Goal: Task Accomplishment & Management: Complete application form

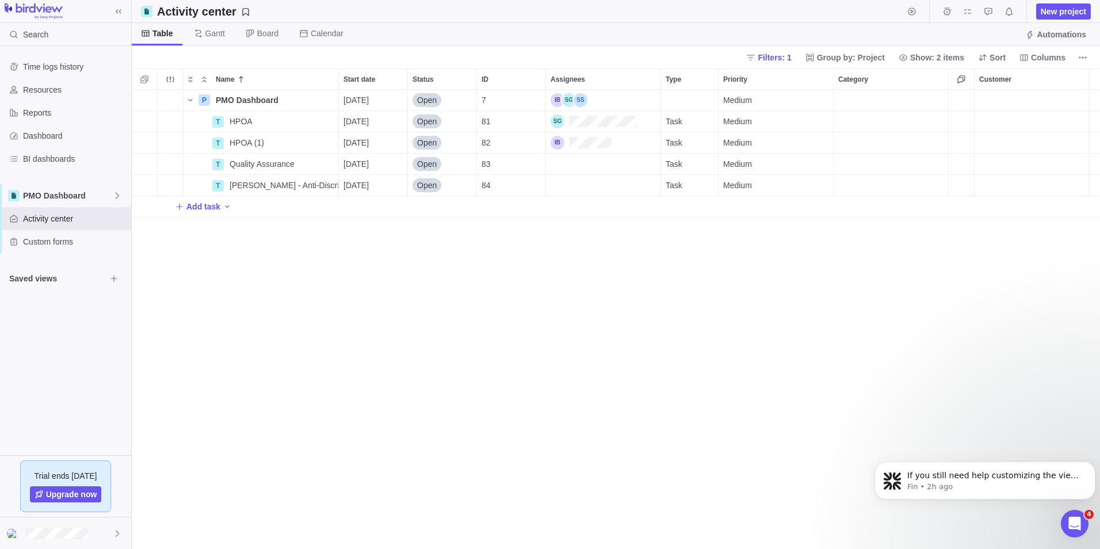
scroll to position [450, 960]
click at [22, 244] on div "Custom forms" at bounding box center [14, 241] width 18 height 18
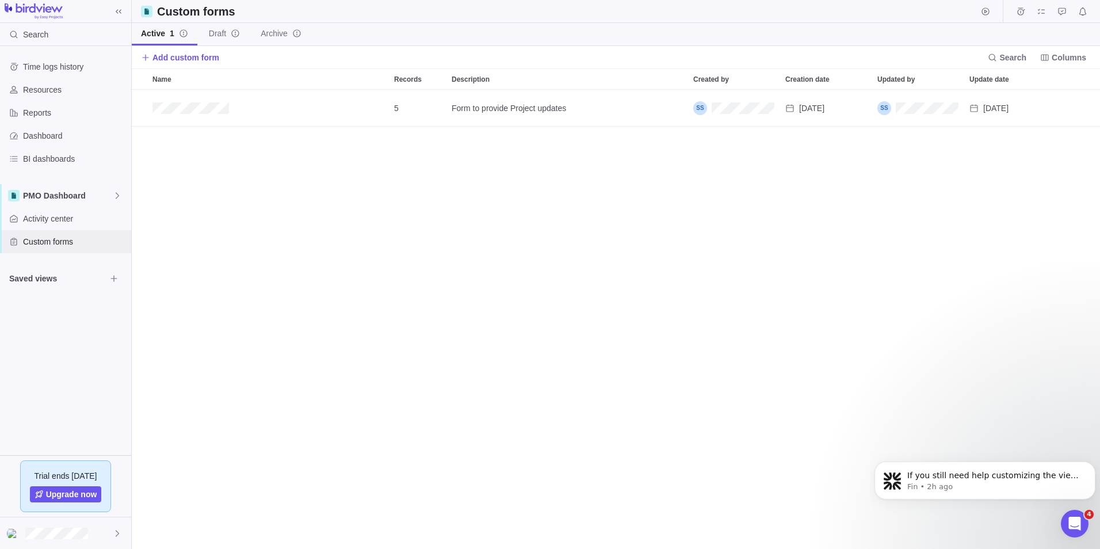
scroll to position [450, 960]
click at [1023, 109] on icon "Edit" at bounding box center [1023, 108] width 9 height 9
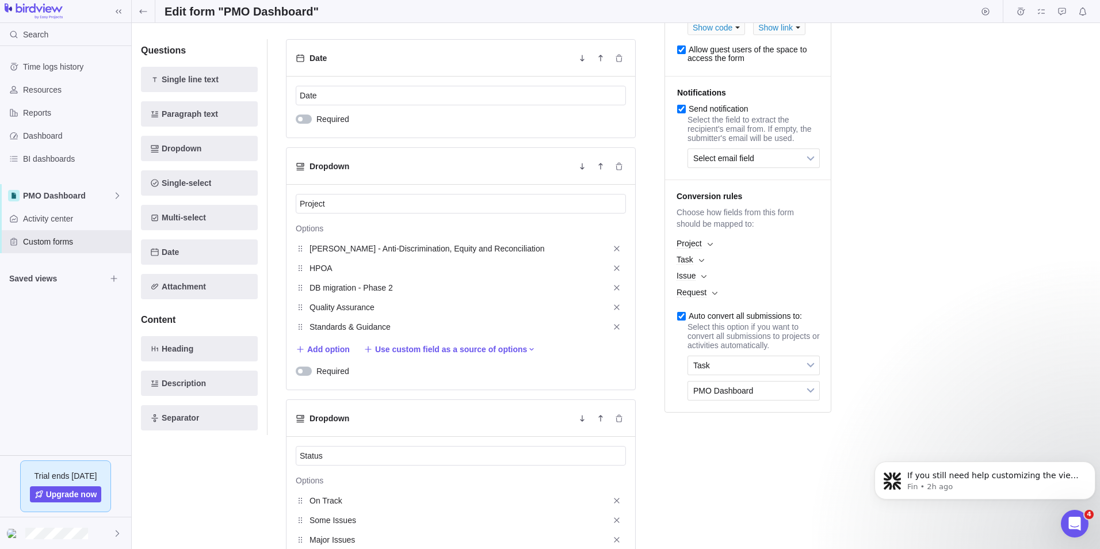
scroll to position [173, 0]
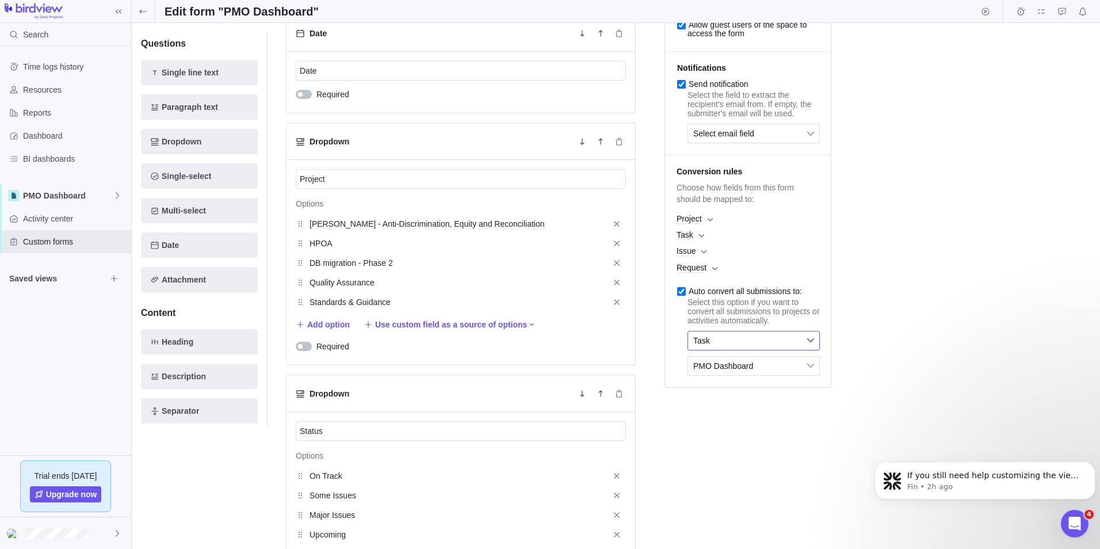
click at [802, 350] on b at bounding box center [810, 340] width 17 height 18
click at [753, 418] on li "Issue" at bounding box center [754, 409] width 120 height 20
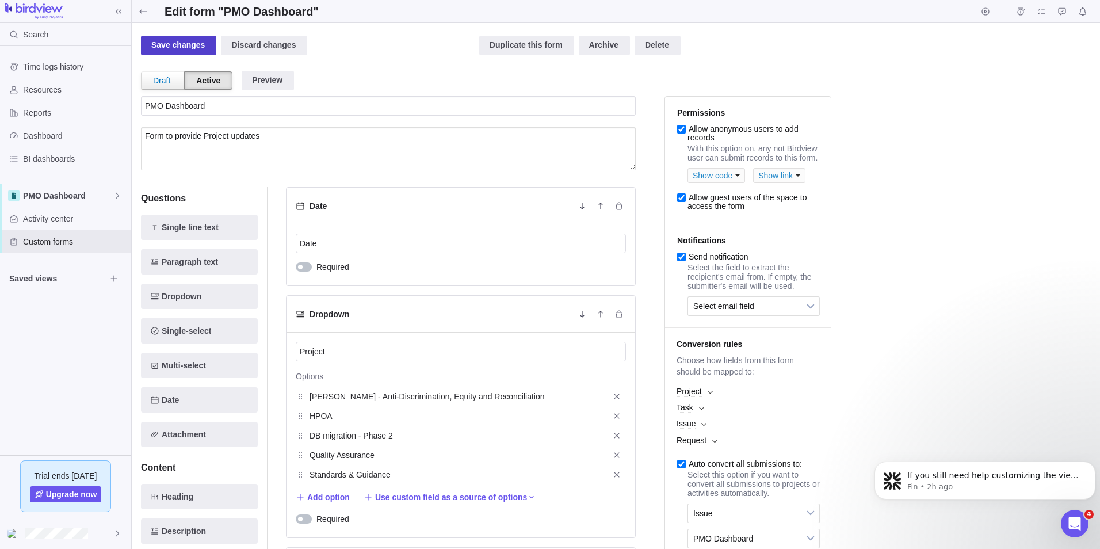
click at [168, 53] on div "Save changes" at bounding box center [178, 46] width 75 height 20
click at [57, 216] on span "Activity center" at bounding box center [75, 219] width 104 height 12
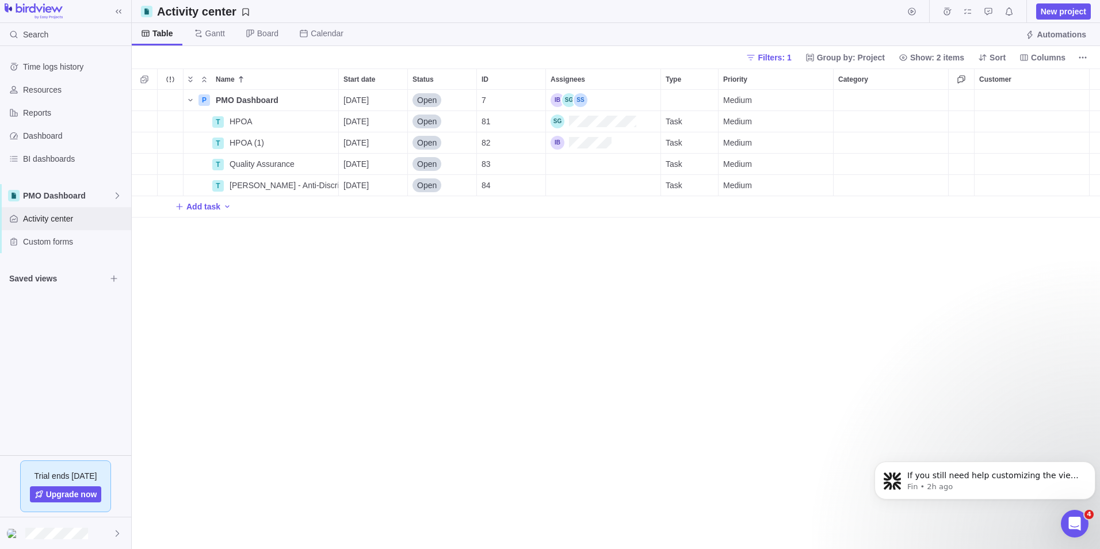
scroll to position [450, 960]
click at [1054, 59] on span "Columns" at bounding box center [1048, 58] width 35 height 12
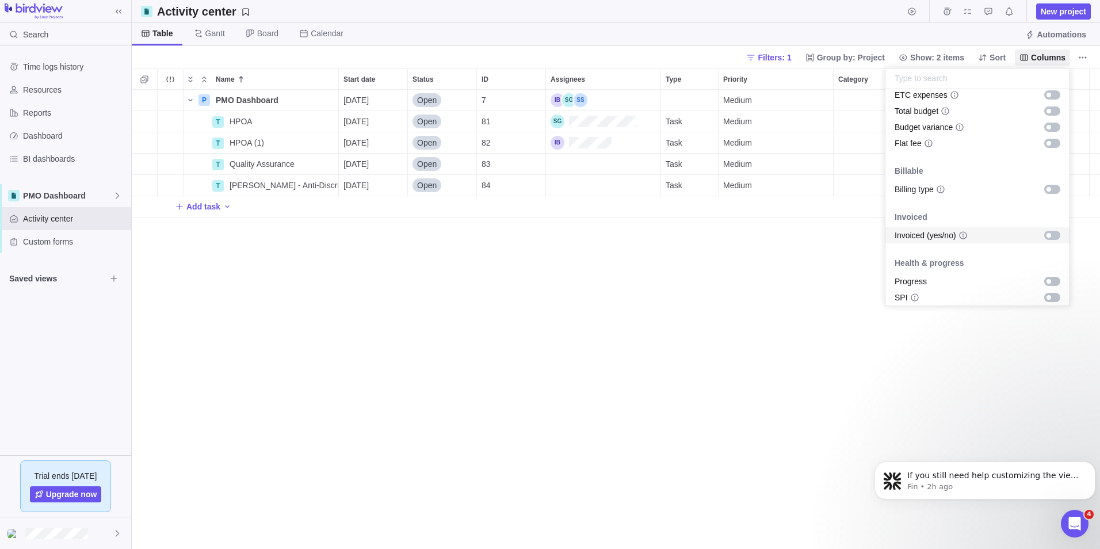
scroll to position [654, 0]
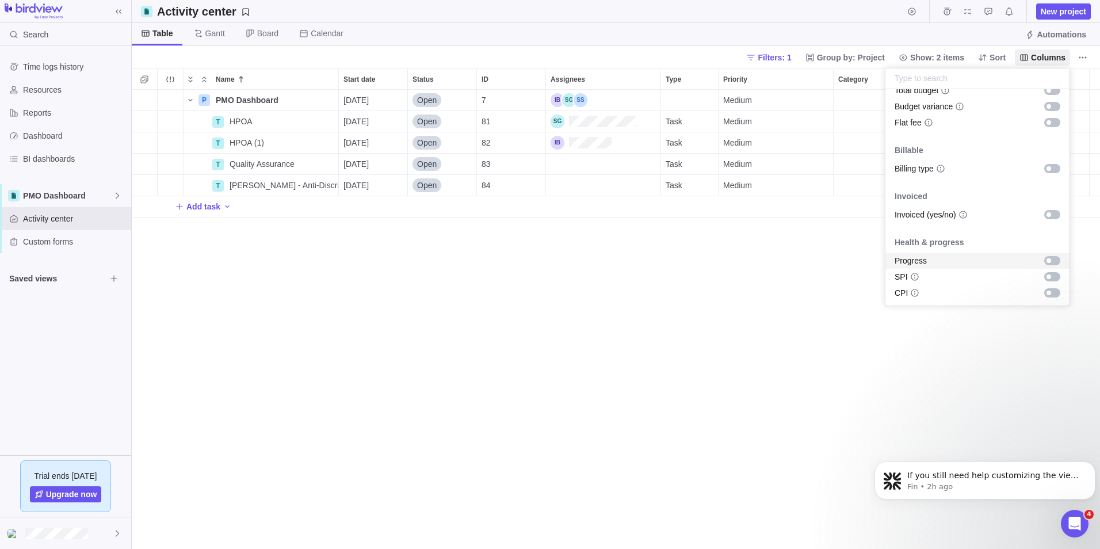
click at [1049, 262] on div "grid" at bounding box center [1052, 260] width 16 height 9
click at [805, 293] on body "Search Time logs history Resources Reports Dashboard BI dashboards PMO Dashboar…" at bounding box center [550, 274] width 1100 height 549
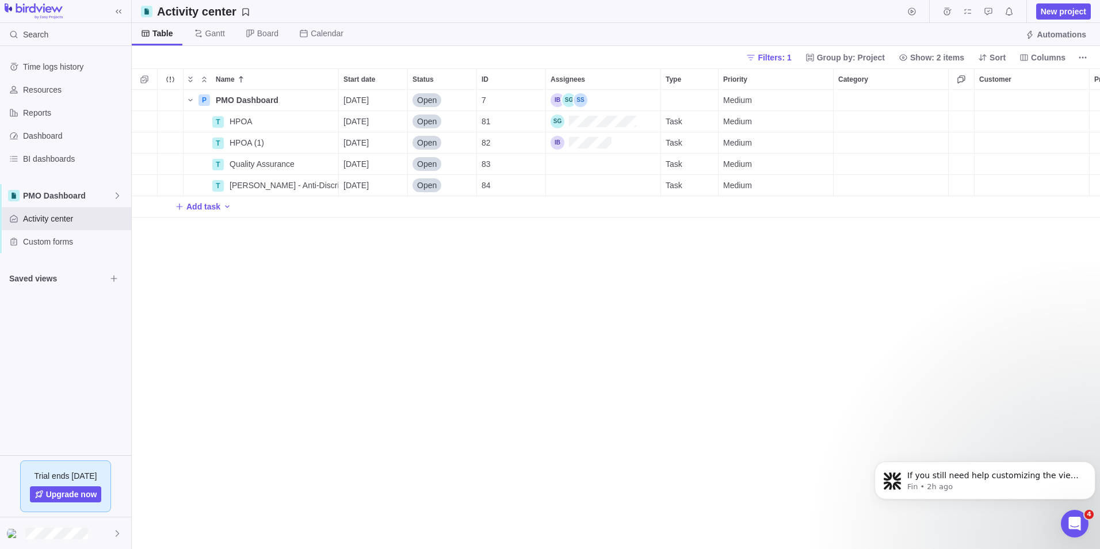
drag, startPoint x: 767, startPoint y: 539, endPoint x: 920, endPoint y: 533, distance: 152.6
click at [917, 533] on div "P PMO Dashboard Details [DATE] Open 7 Medium 0% T HPOA Details [DATE] Open 81 T…" at bounding box center [616, 319] width 968 height 459
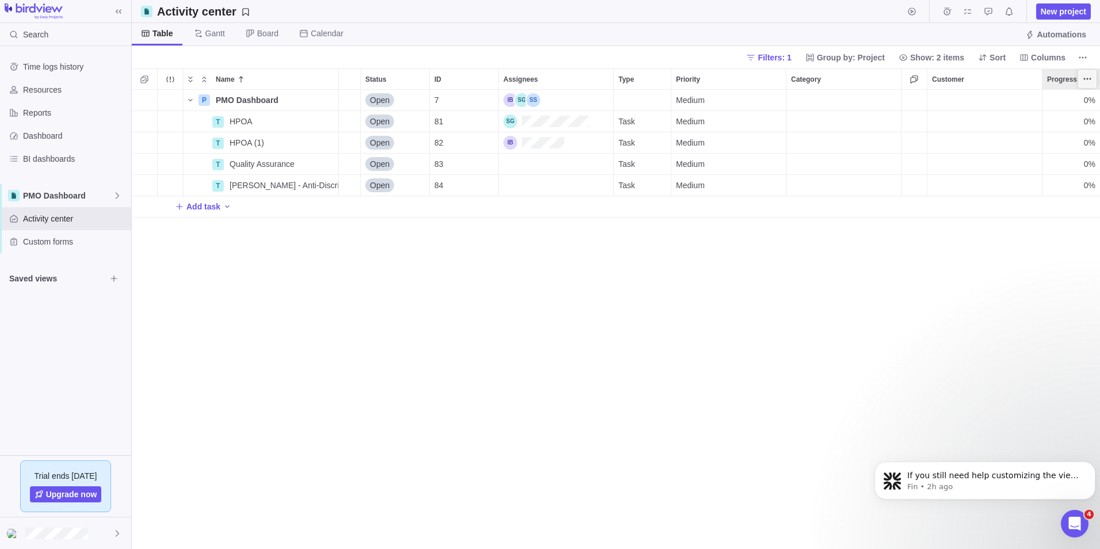
click at [1084, 79] on icon "More actions" at bounding box center [1085, 79] width 2 height 2
click at [1050, 188] on span "About Progress" at bounding box center [1056, 187] width 56 height 12
click at [1087, 82] on icon "More actions" at bounding box center [1087, 78] width 9 height 9
click at [1038, 166] on div "Hide" at bounding box center [1050, 159] width 90 height 18
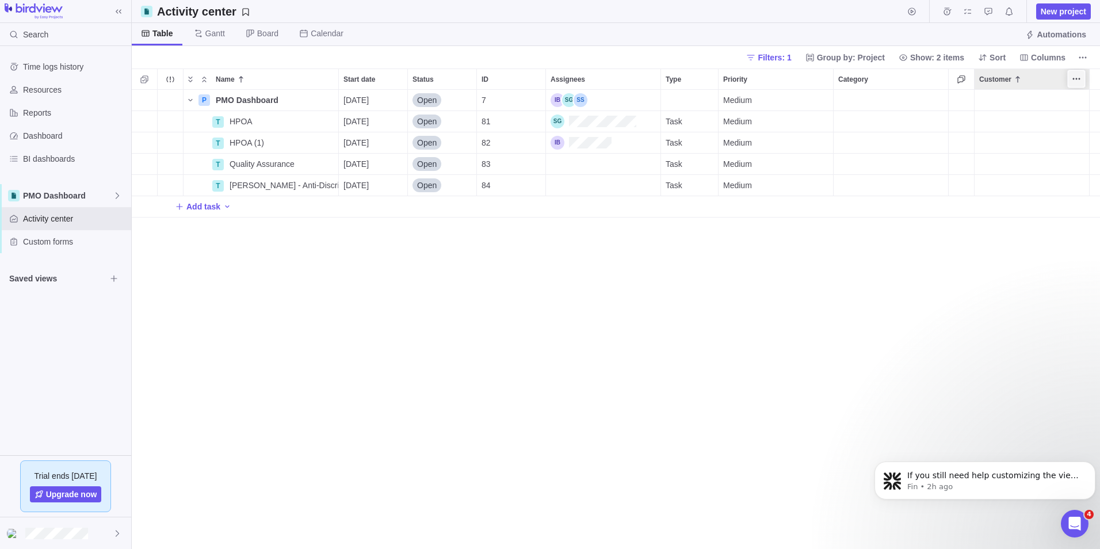
click at [1073, 78] on icon "More actions" at bounding box center [1076, 78] width 9 height 9
click at [1039, 151] on div "Hide" at bounding box center [1038, 159] width 90 height 18
click at [51, 243] on span "Custom forms" at bounding box center [75, 242] width 104 height 12
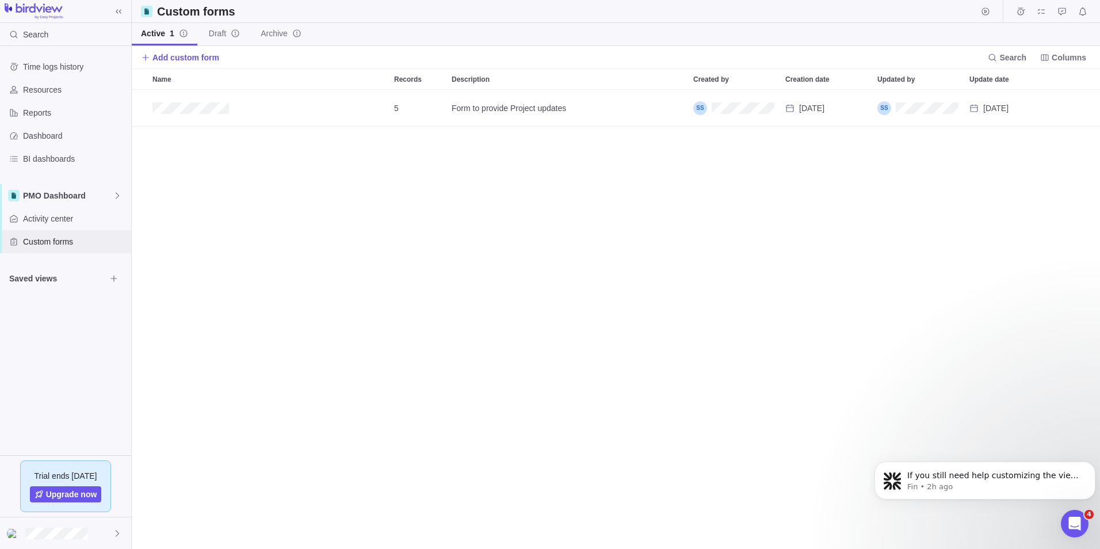
scroll to position [450, 960]
click at [1030, 106] on span "Edit" at bounding box center [1024, 108] width 16 height 16
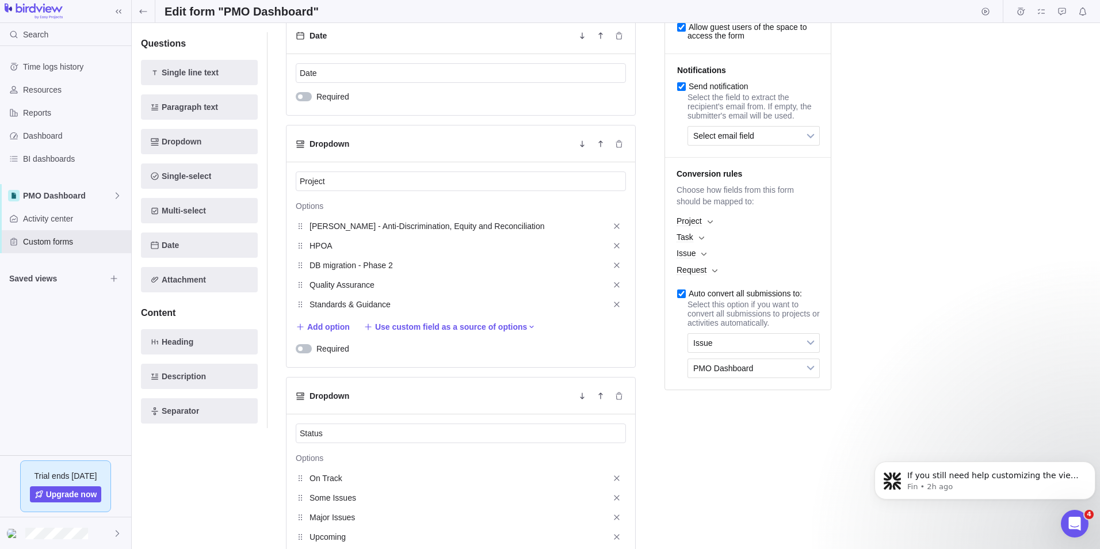
scroll to position [173, 0]
click at [709, 221] on b at bounding box center [710, 219] width 5 height 4
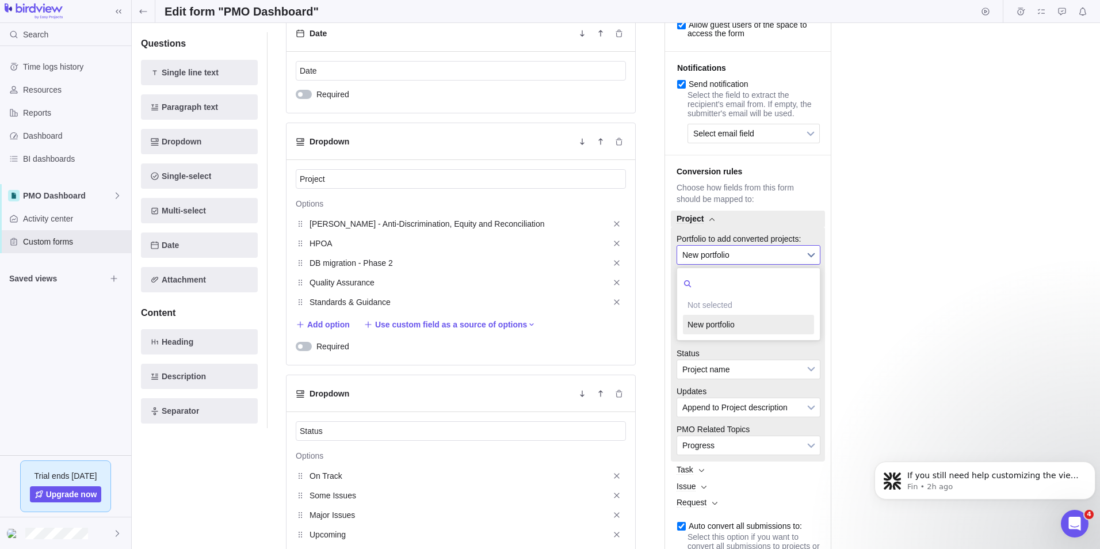
click at [719, 264] on span "New portfolio" at bounding box center [740, 255] width 117 height 18
click at [786, 264] on span "New portfolio" at bounding box center [740, 255] width 117 height 18
click at [787, 264] on span "New portfolio" at bounding box center [740, 255] width 117 height 18
click at [767, 303] on span "Start date" at bounding box center [740, 293] width 117 height 18
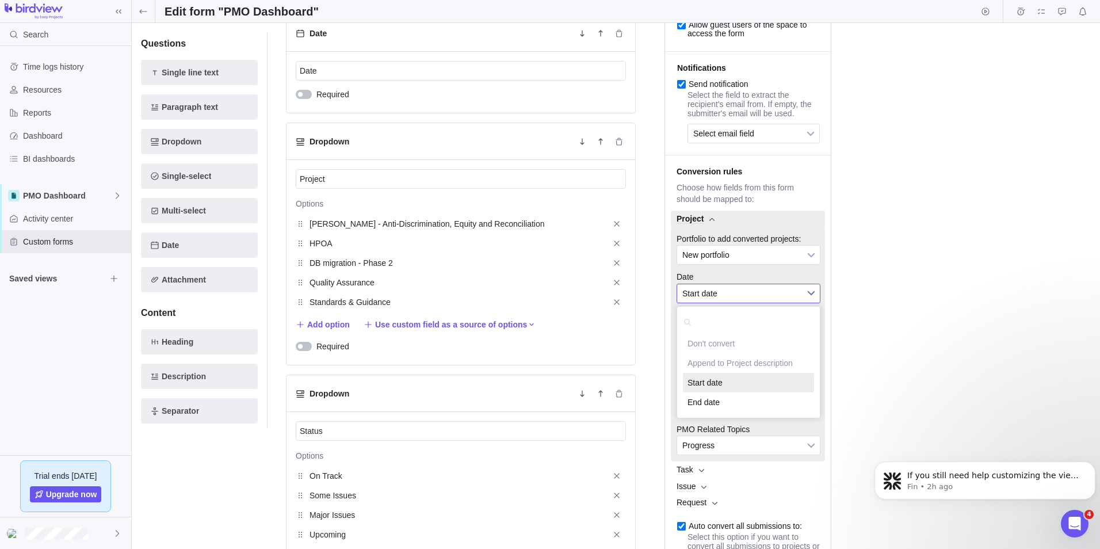
click at [767, 303] on span "Start date" at bounding box center [740, 293] width 117 height 18
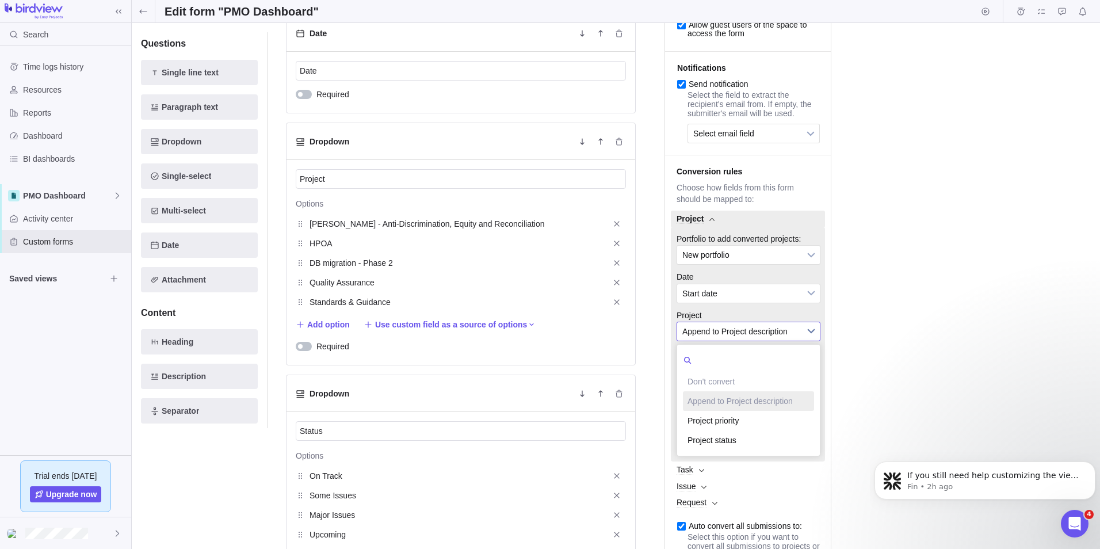
click at [775, 341] on span "Append to Project description" at bounding box center [740, 331] width 117 height 18
click at [777, 341] on span "Append to Project description" at bounding box center [740, 331] width 117 height 18
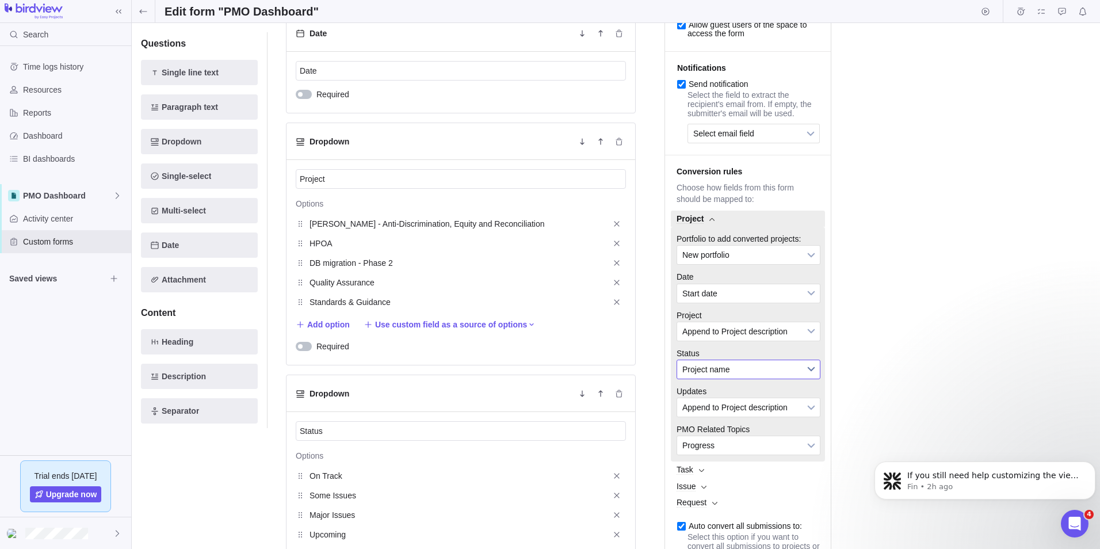
click at [788, 379] on span "Project name" at bounding box center [740, 369] width 117 height 18
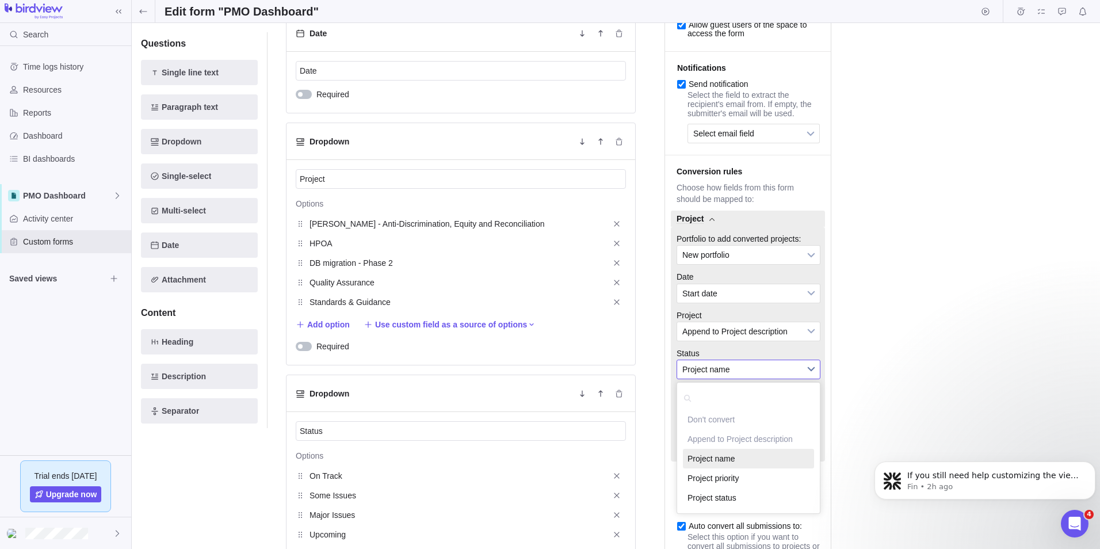
click at [788, 379] on span "Project name" at bounding box center [740, 369] width 117 height 18
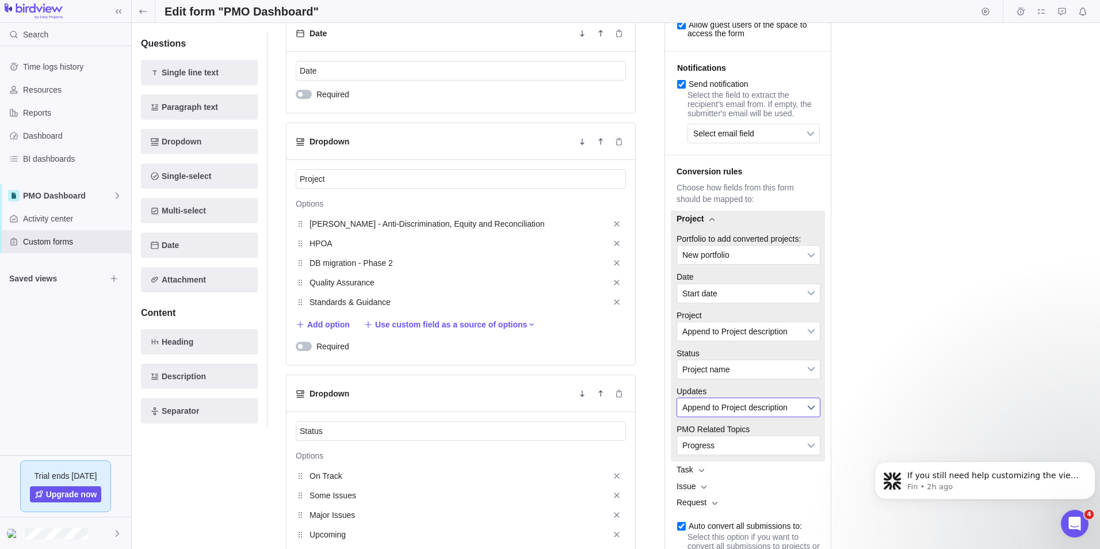
click at [794, 416] on span "Append to Project description" at bounding box center [740, 407] width 117 height 18
click at [795, 416] on span "Append to Project description" at bounding box center [740, 407] width 117 height 18
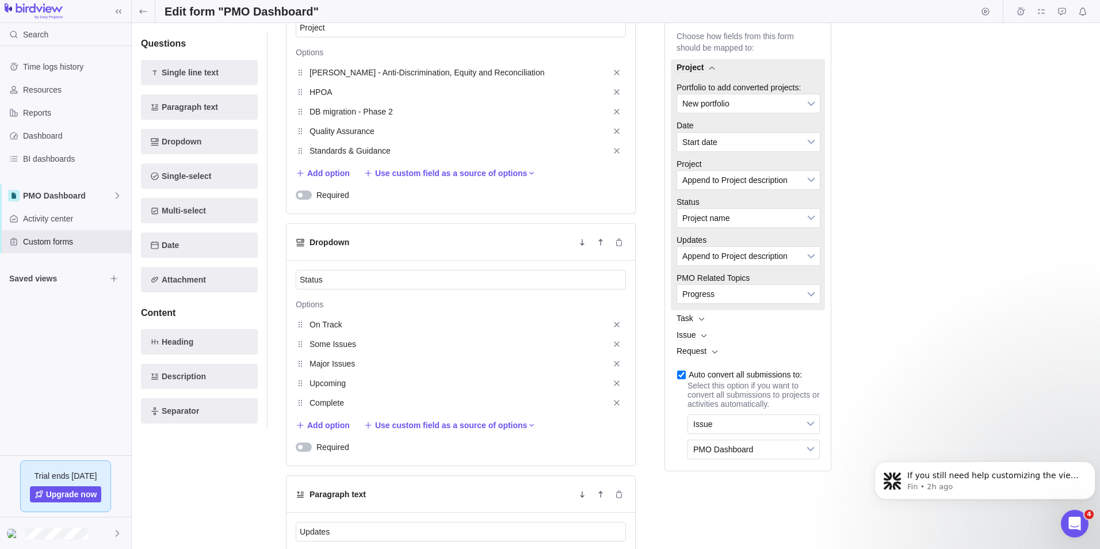
scroll to position [345, 0]
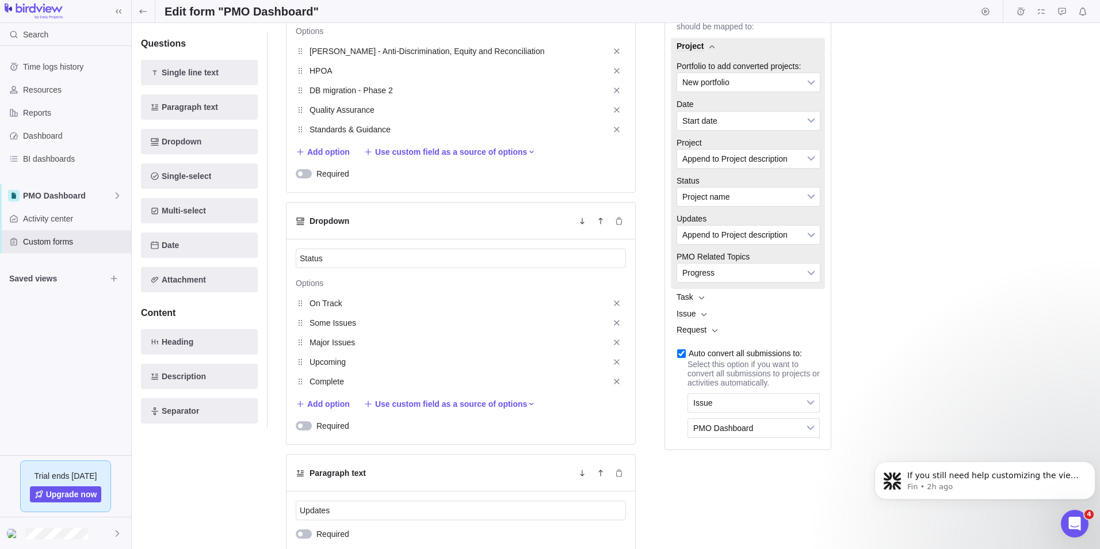
click at [698, 305] on span "Task" at bounding box center [748, 297] width 154 height 16
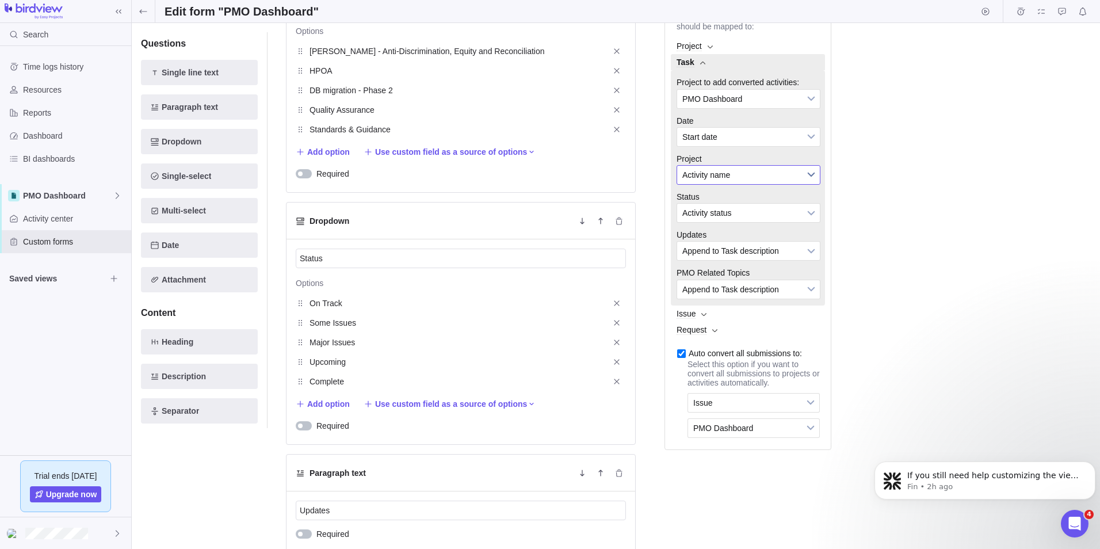
click at [770, 184] on span "Activity name" at bounding box center [740, 175] width 117 height 18
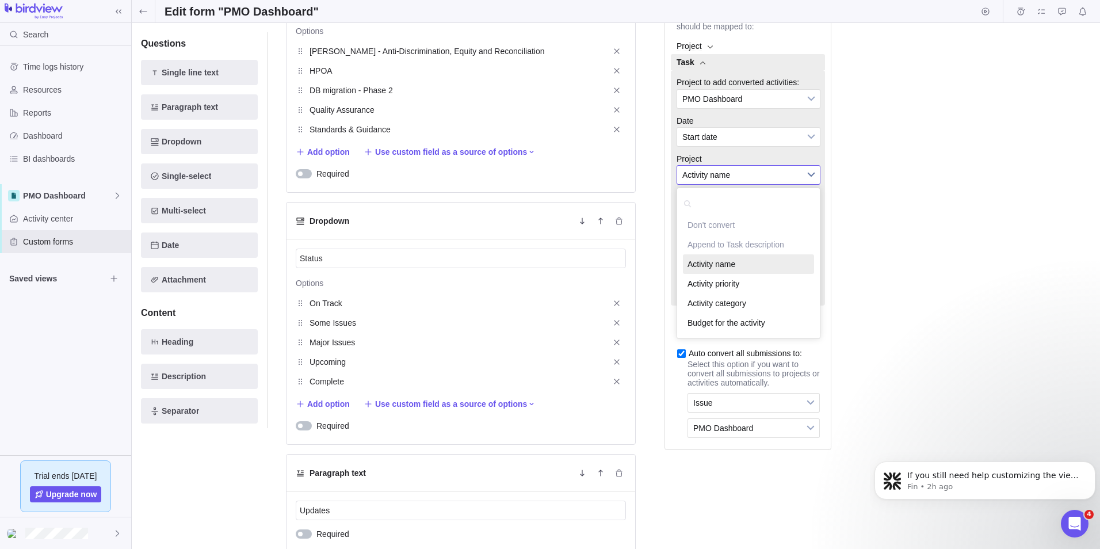
click at [769, 184] on span "Activity name" at bounding box center [740, 175] width 117 height 18
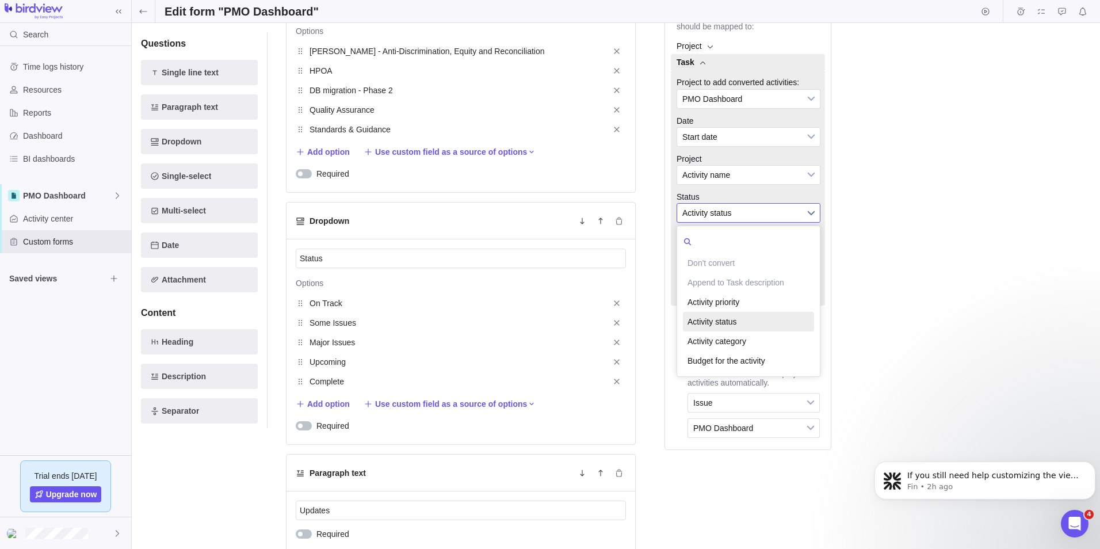
click at [771, 222] on span "Activity status" at bounding box center [740, 213] width 117 height 18
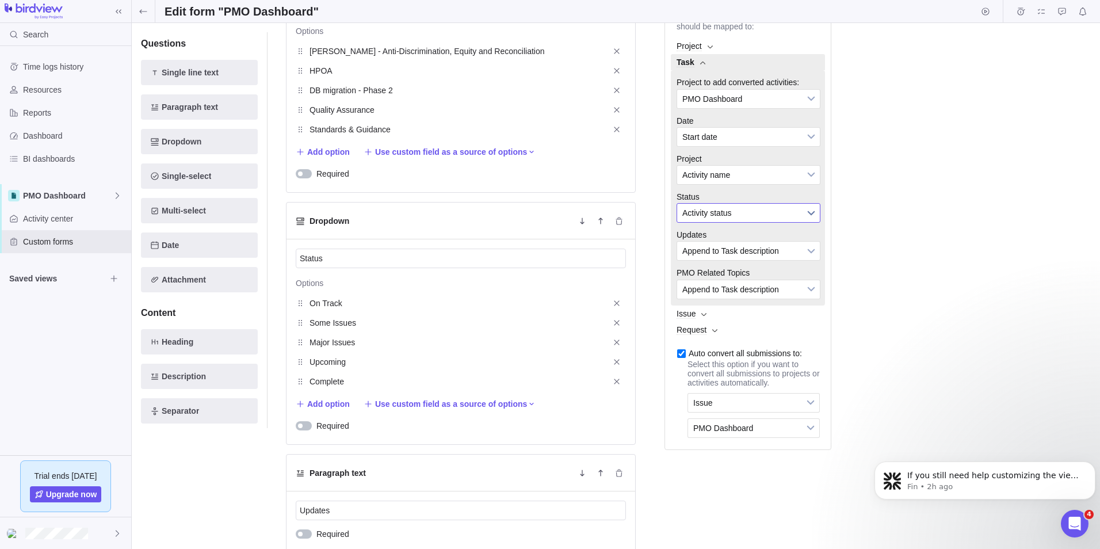
click at [771, 222] on span "Activity status" at bounding box center [740, 213] width 117 height 18
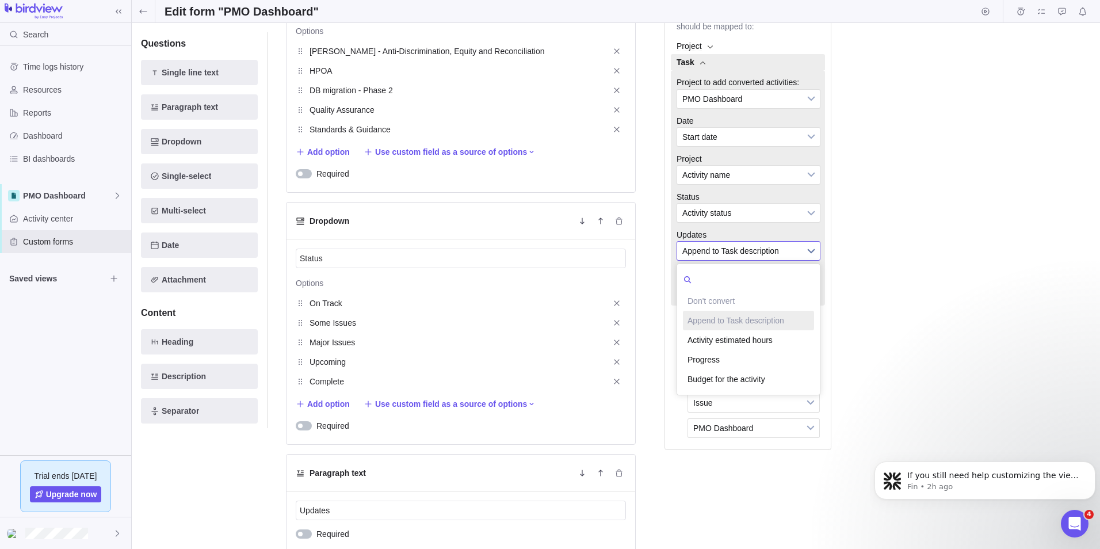
click at [789, 260] on span "Append to Task description" at bounding box center [740, 251] width 117 height 18
click at [791, 260] on span "Append to Task description" at bounding box center [740, 251] width 117 height 18
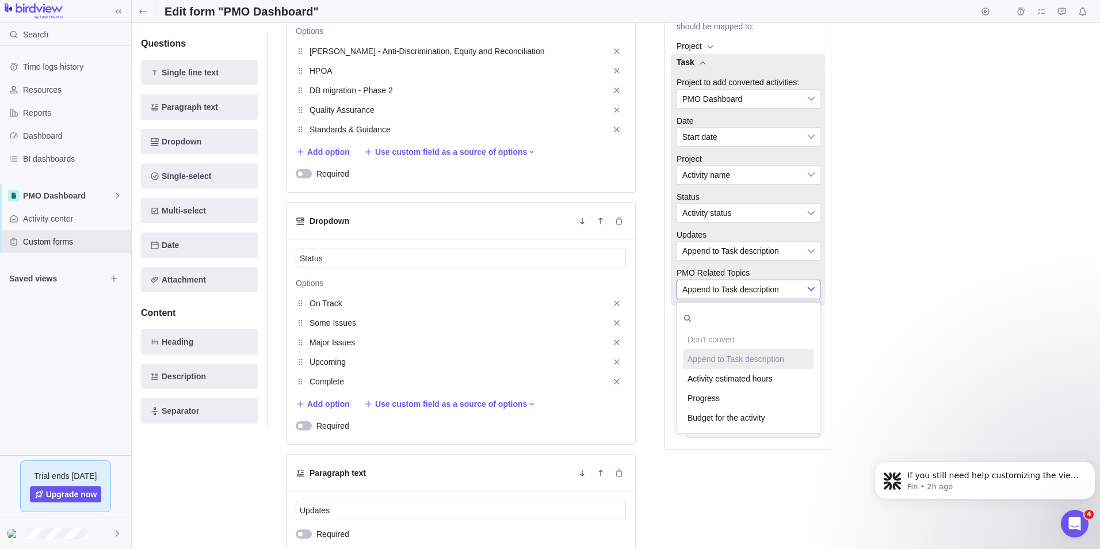
click at [797, 299] on span "Append to Task description" at bounding box center [740, 289] width 117 height 18
click at [732, 408] on li "Progress" at bounding box center [748, 398] width 131 height 20
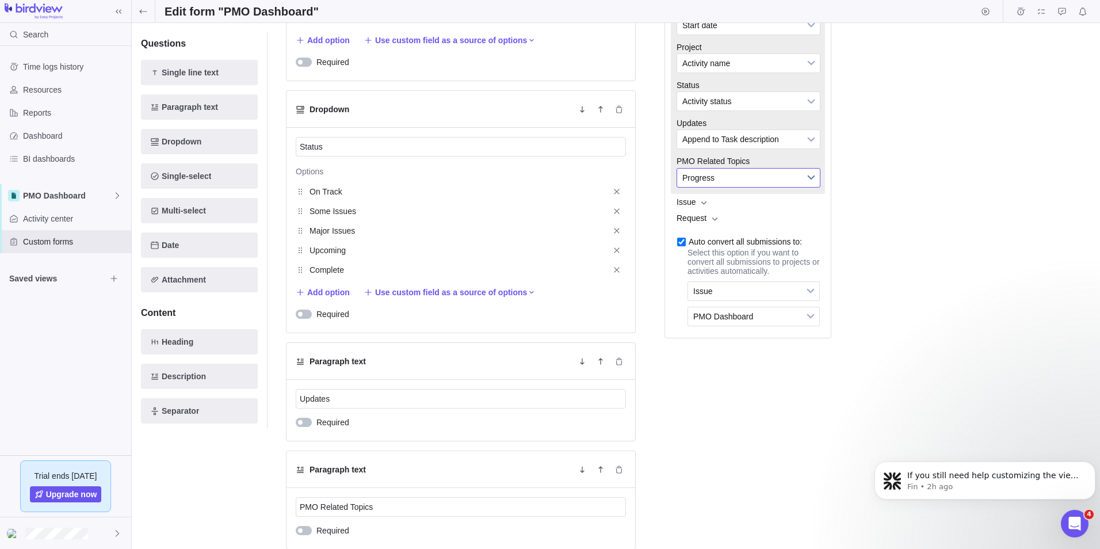
scroll to position [460, 0]
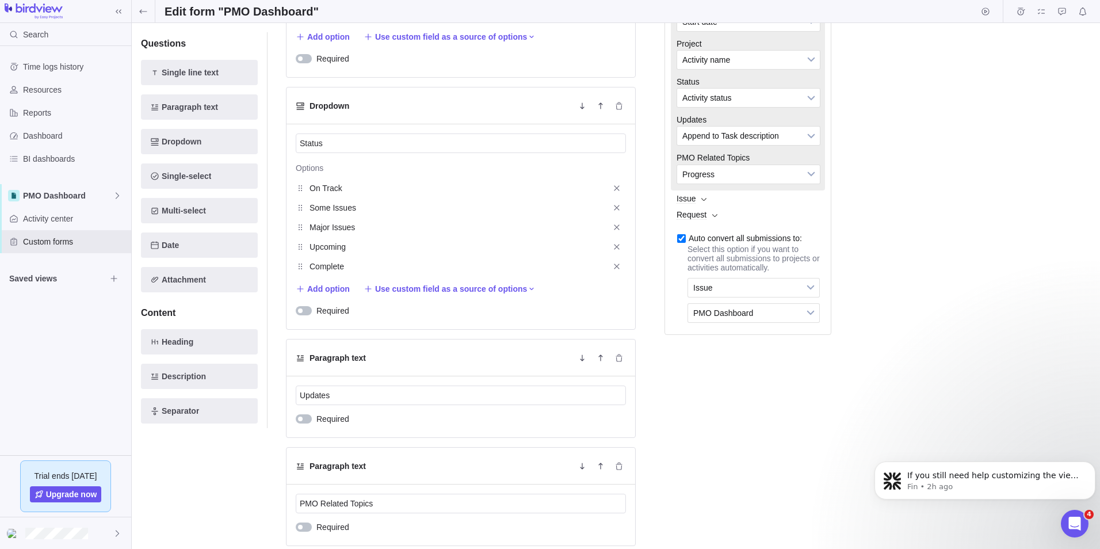
click at [705, 201] on b at bounding box center [703, 199] width 5 height 4
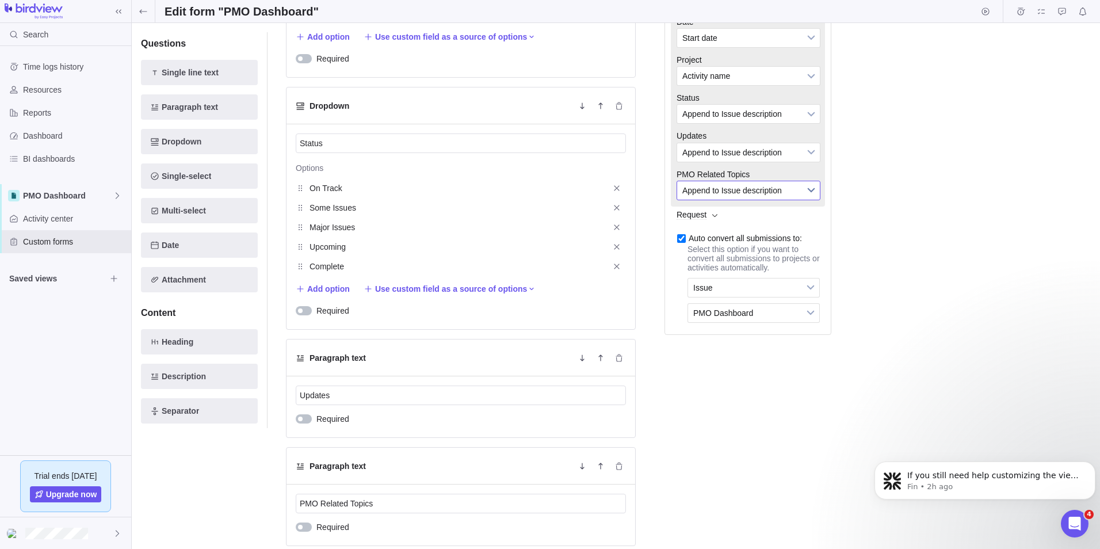
drag, startPoint x: 814, startPoint y: 213, endPoint x: 820, endPoint y: 212, distance: 5.9
click at [820, 200] on link "Append to Issue description" at bounding box center [749, 191] width 144 height 20
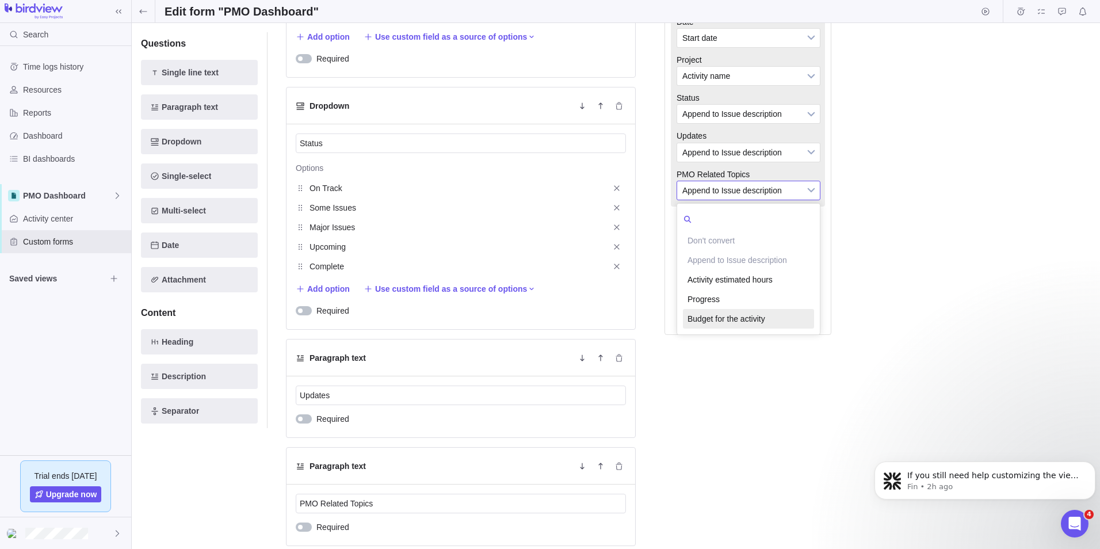
click at [766, 328] on li "Budget for the activity" at bounding box center [748, 319] width 131 height 20
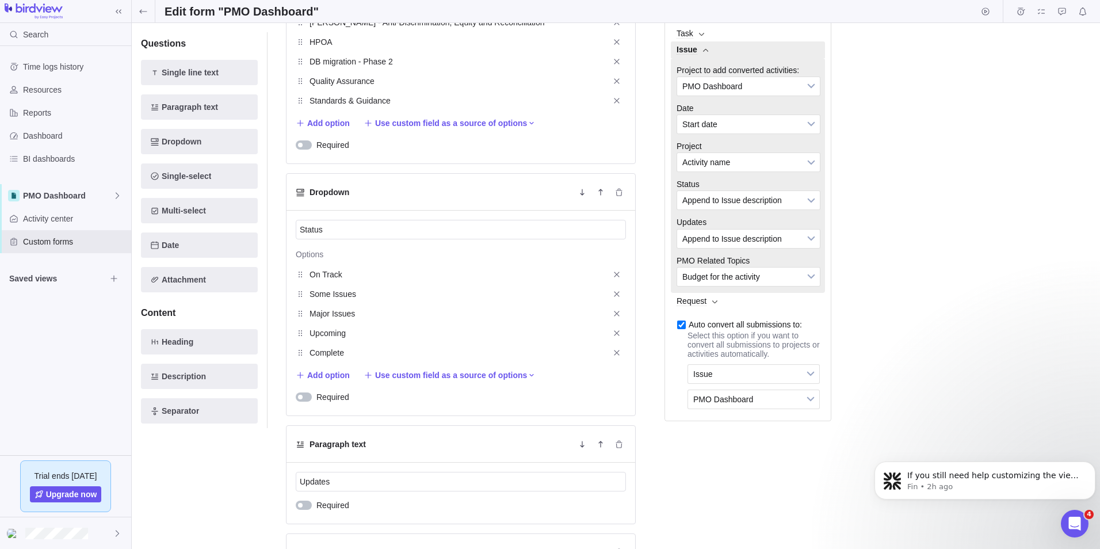
scroll to position [345, 0]
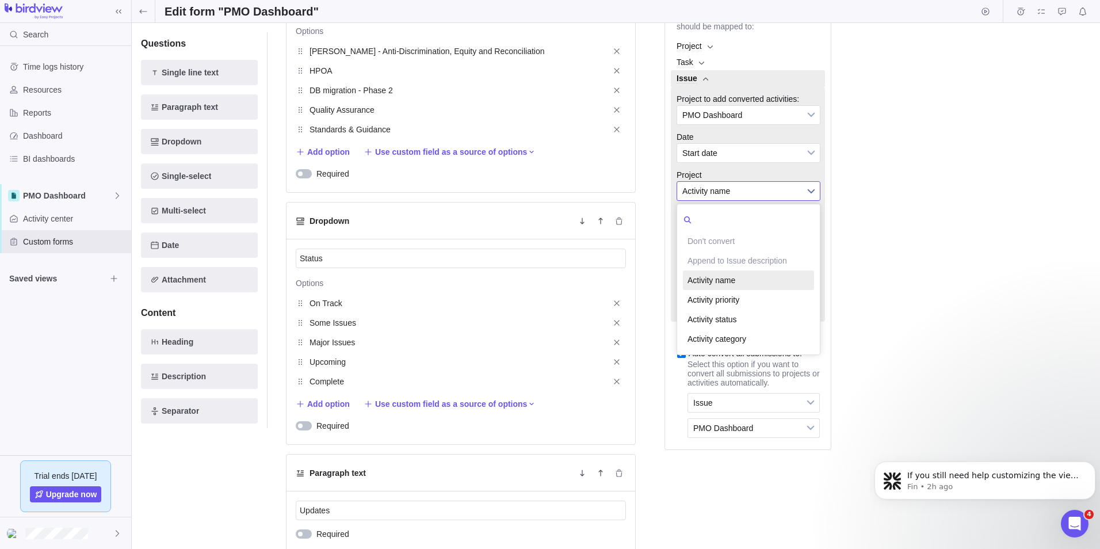
click at [727, 200] on span "Activity name" at bounding box center [740, 191] width 117 height 18
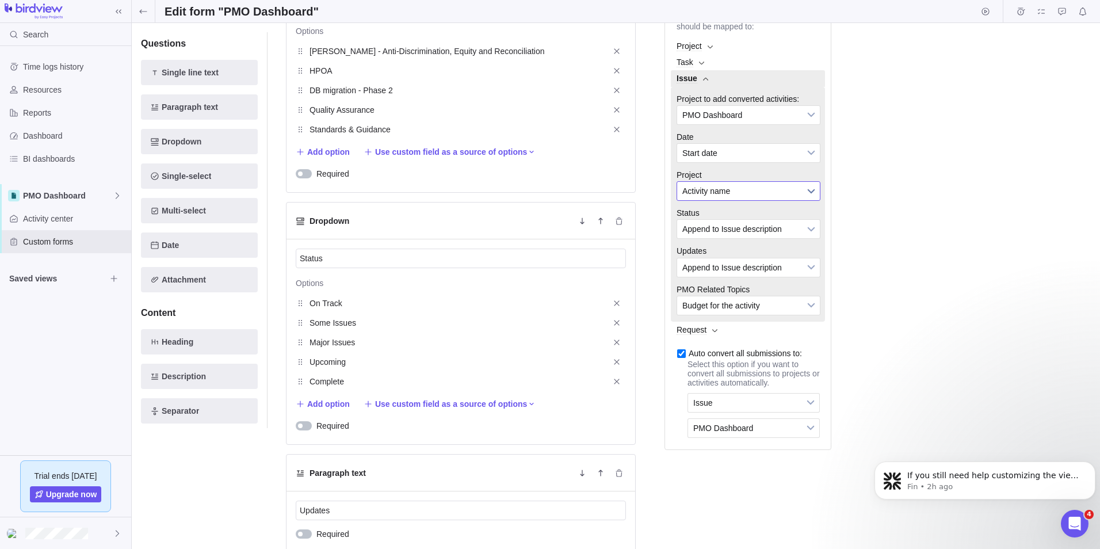
click at [727, 200] on span "Activity name" at bounding box center [740, 191] width 117 height 18
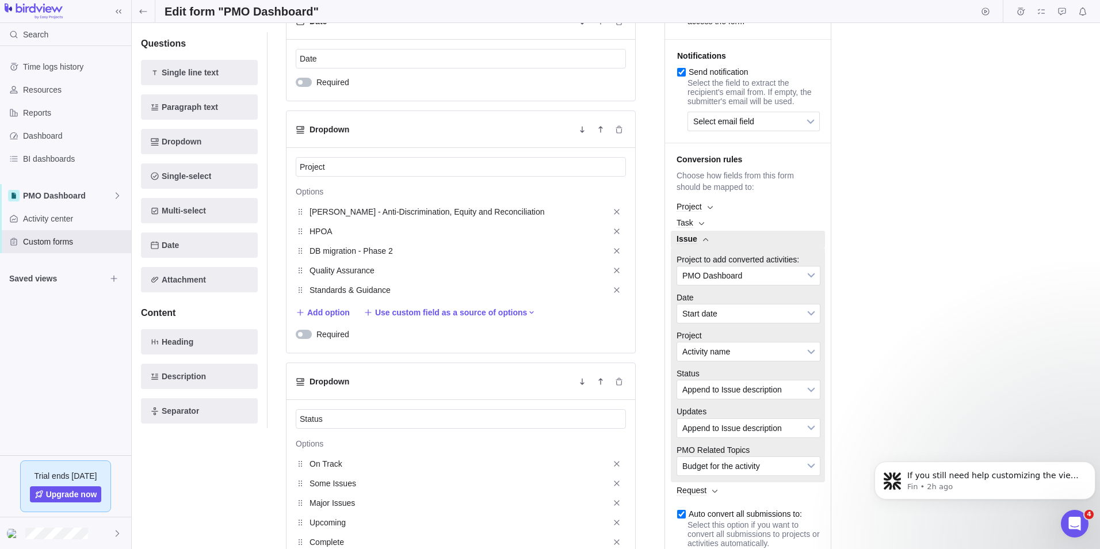
scroll to position [173, 0]
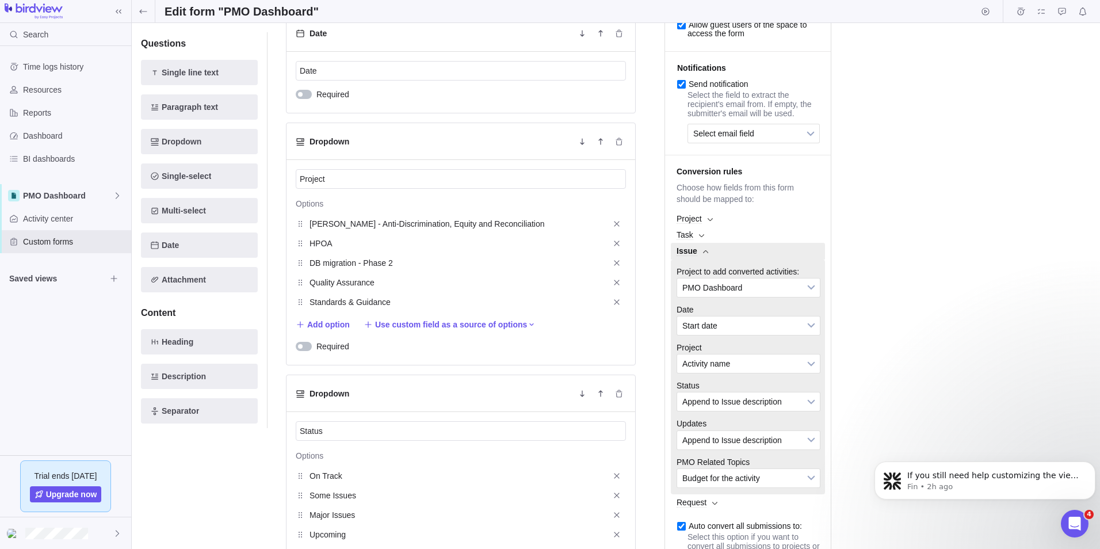
click at [737, 198] on span "Choose how fields from this form should be mapped to:" at bounding box center [748, 193] width 154 height 23
click at [736, 176] on p "Conversion rules" at bounding box center [748, 171] width 154 height 9
click at [713, 227] on span "Project" at bounding box center [748, 219] width 154 height 16
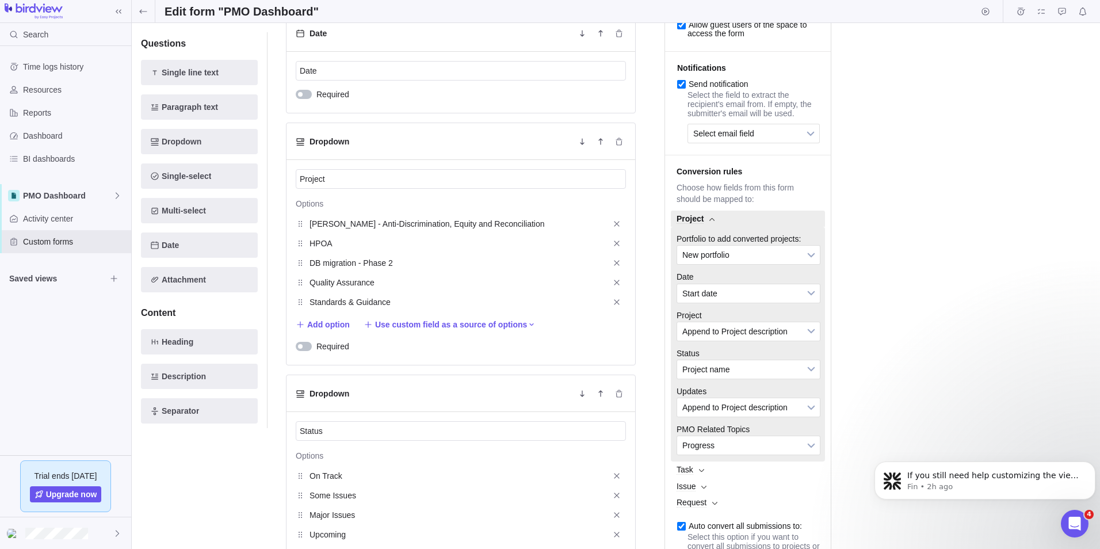
click at [884, 228] on div "Save changes Discard changes Duplicate this form Archive Delete Draft Active Pr…" at bounding box center [616, 113] width 950 height 507
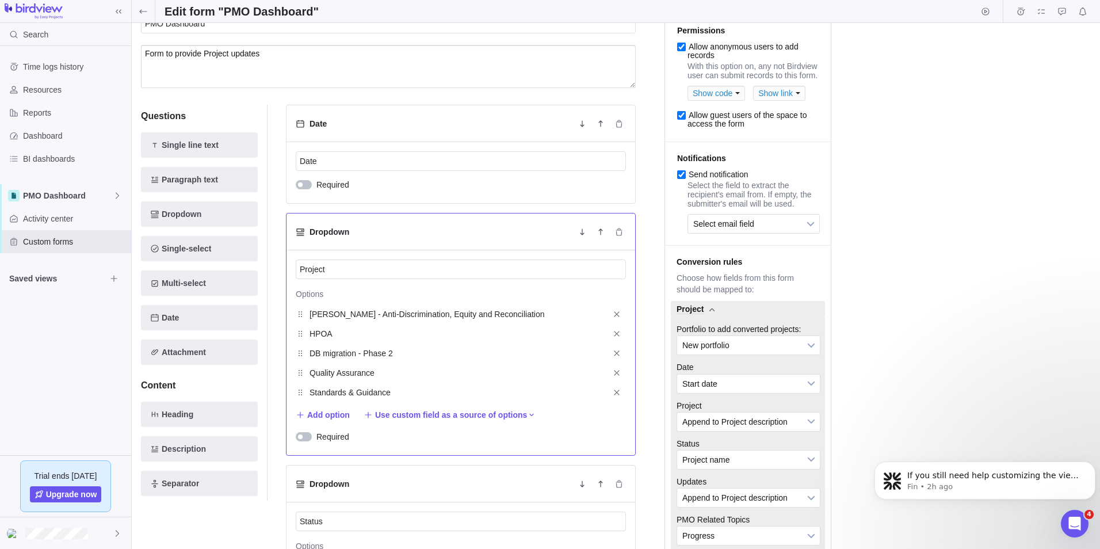
scroll to position [0, 0]
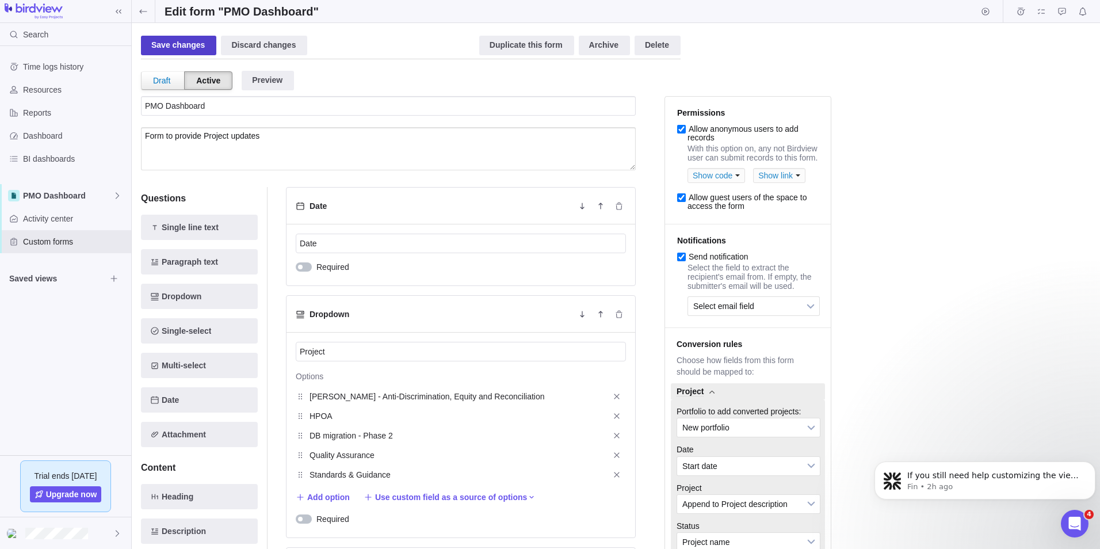
click at [171, 45] on div "Save changes" at bounding box center [178, 46] width 75 height 20
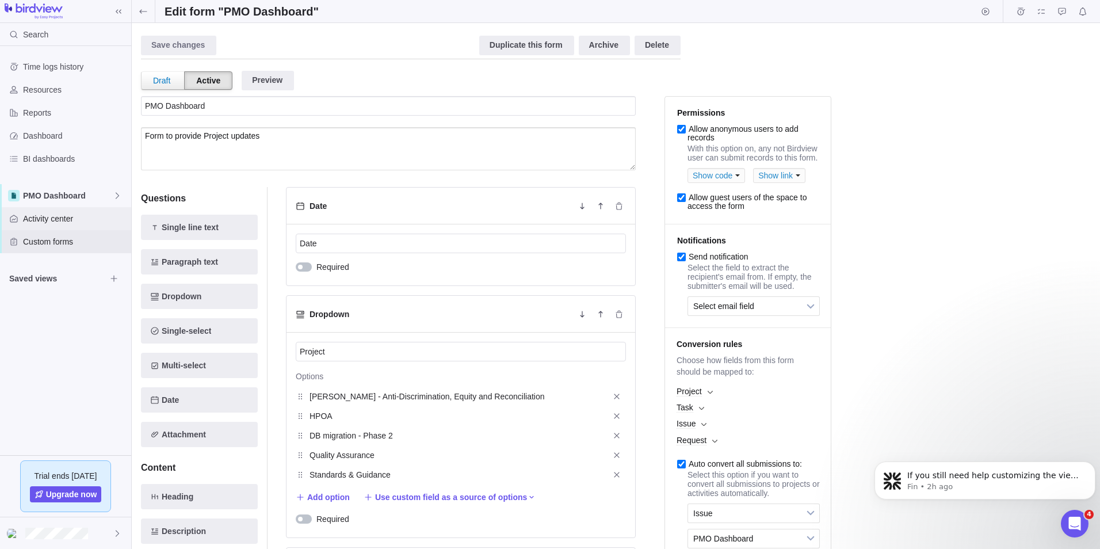
click at [77, 218] on span "Activity center" at bounding box center [75, 219] width 104 height 12
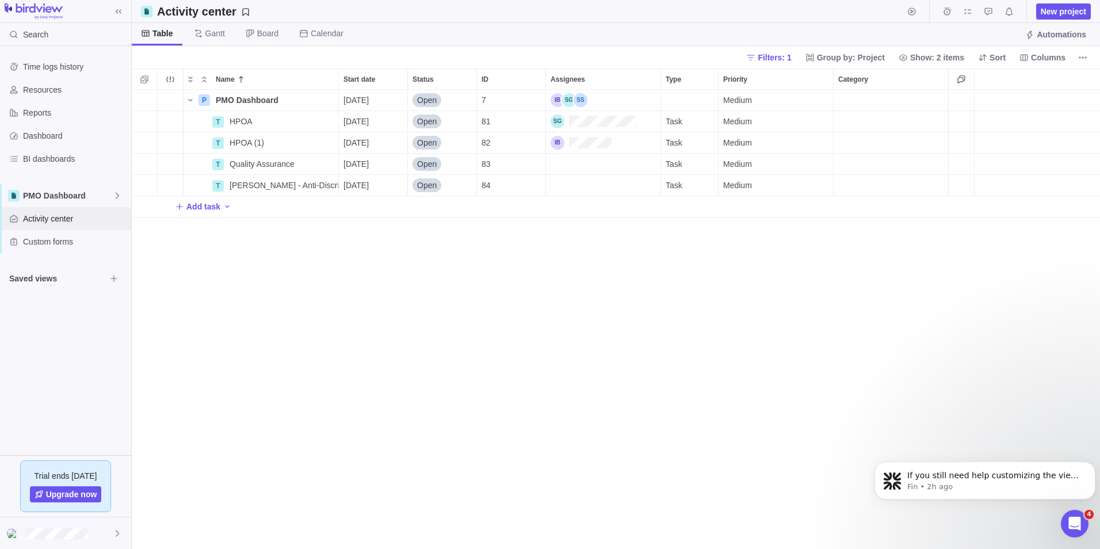
scroll to position [450, 960]
click at [60, 232] on div "Custom forms" at bounding box center [65, 241] width 131 height 23
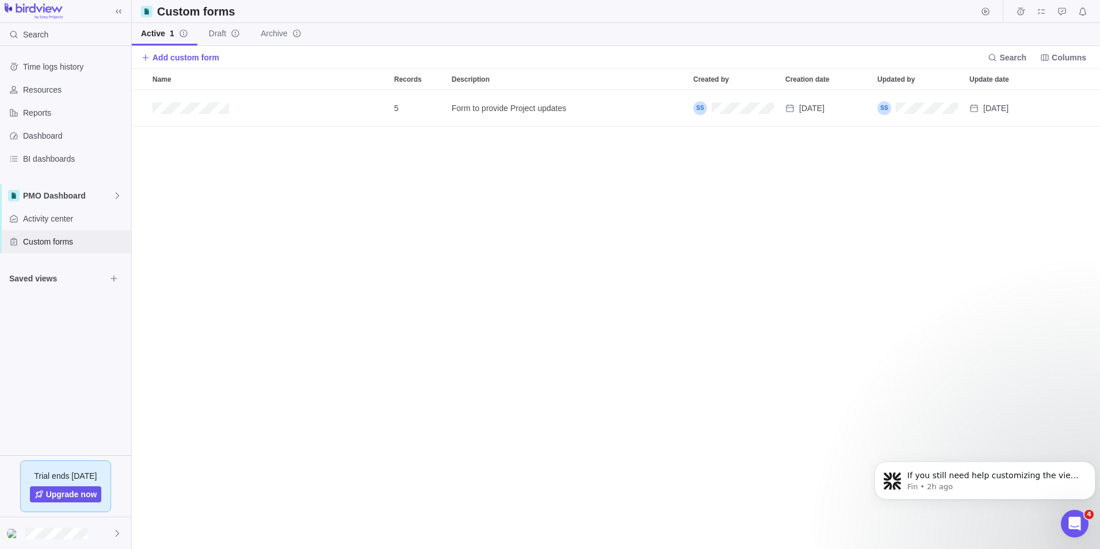
scroll to position [450, 960]
click at [1045, 110] on icon "Add record" at bounding box center [1047, 108] width 8 height 7
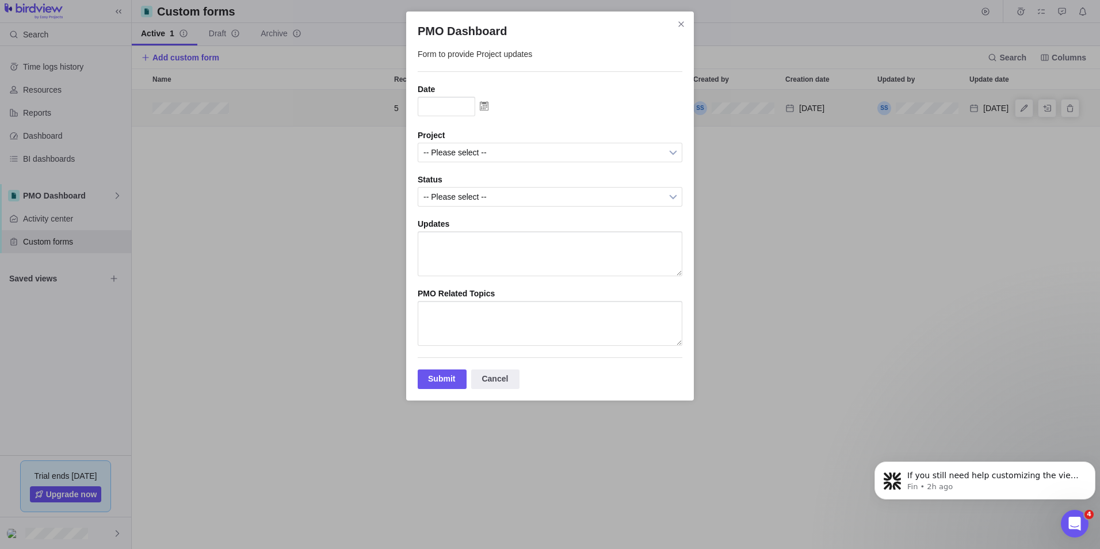
click at [476, 103] on img "PMO Dashboard" at bounding box center [484, 106] width 18 height 18
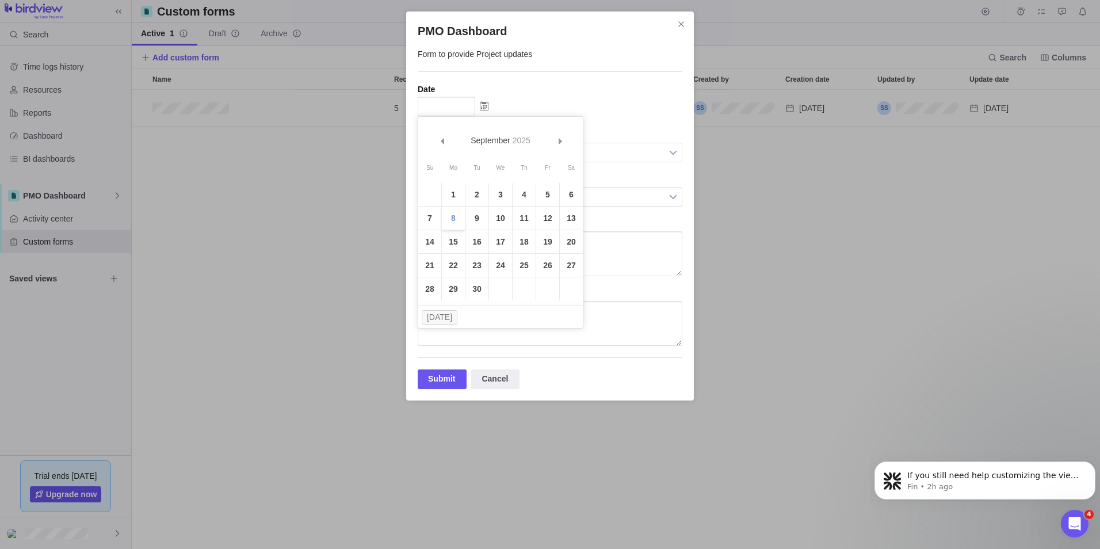
click at [456, 218] on link "8" at bounding box center [453, 218] width 23 height 23
type input "[DATE]"
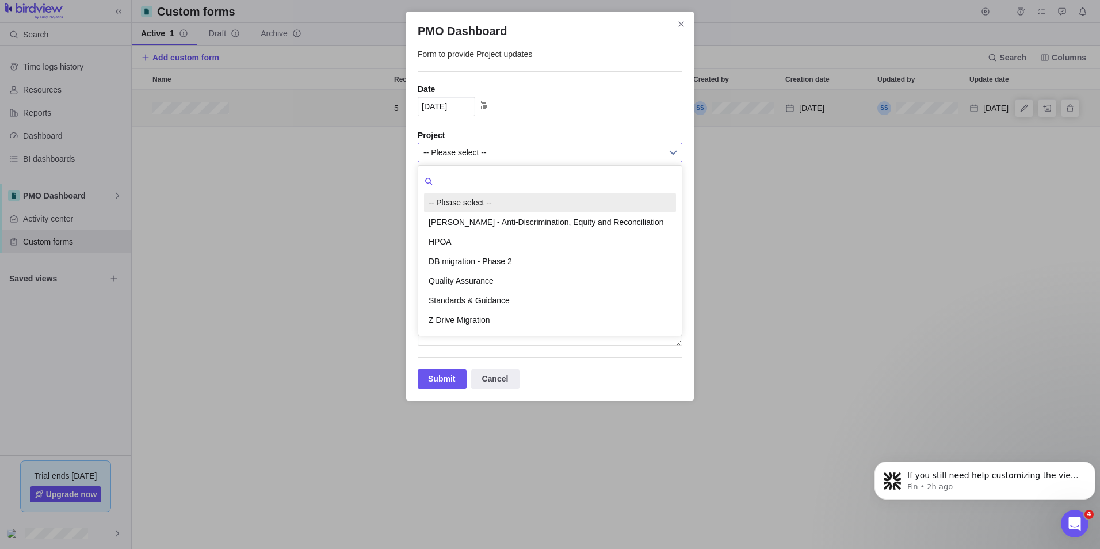
click at [457, 158] on span "-- Please select --" at bounding box center [542, 152] width 238 height 18
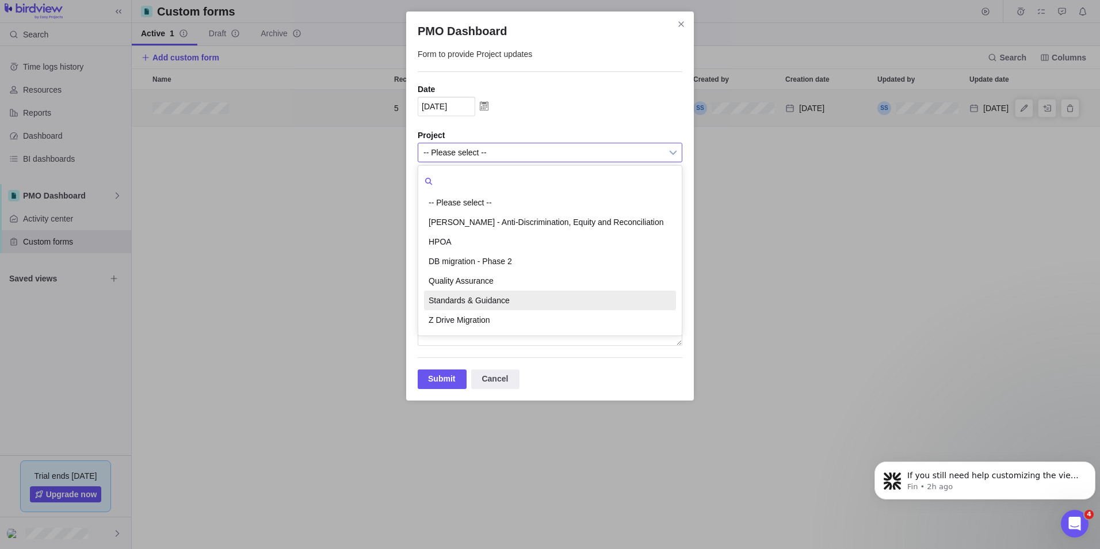
click at [476, 301] on li "Standards & Guidance" at bounding box center [550, 301] width 252 height 20
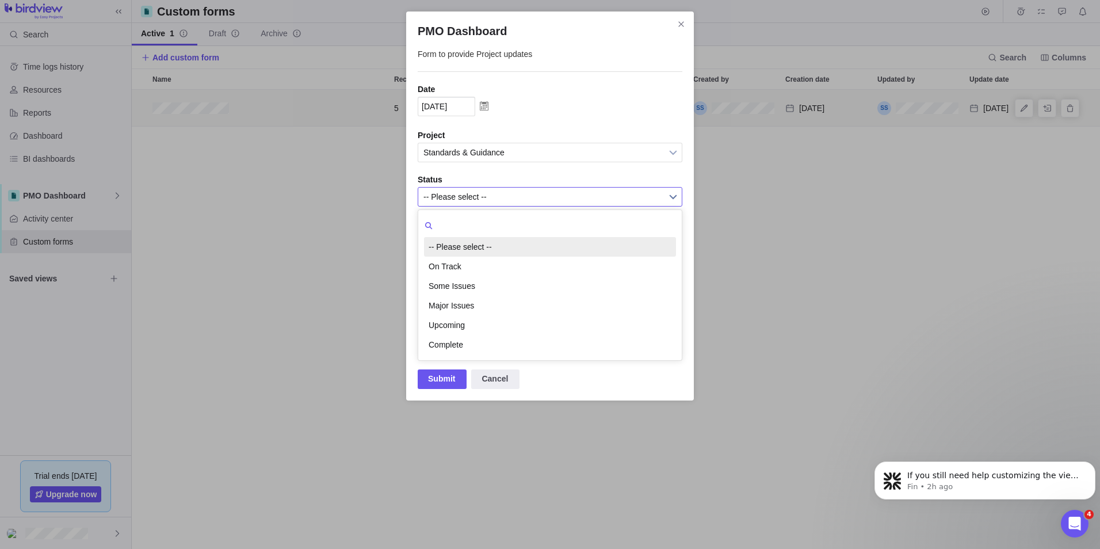
click at [460, 198] on span "-- Please select --" at bounding box center [542, 197] width 238 height 18
click at [461, 262] on li "On Track" at bounding box center [550, 267] width 252 height 20
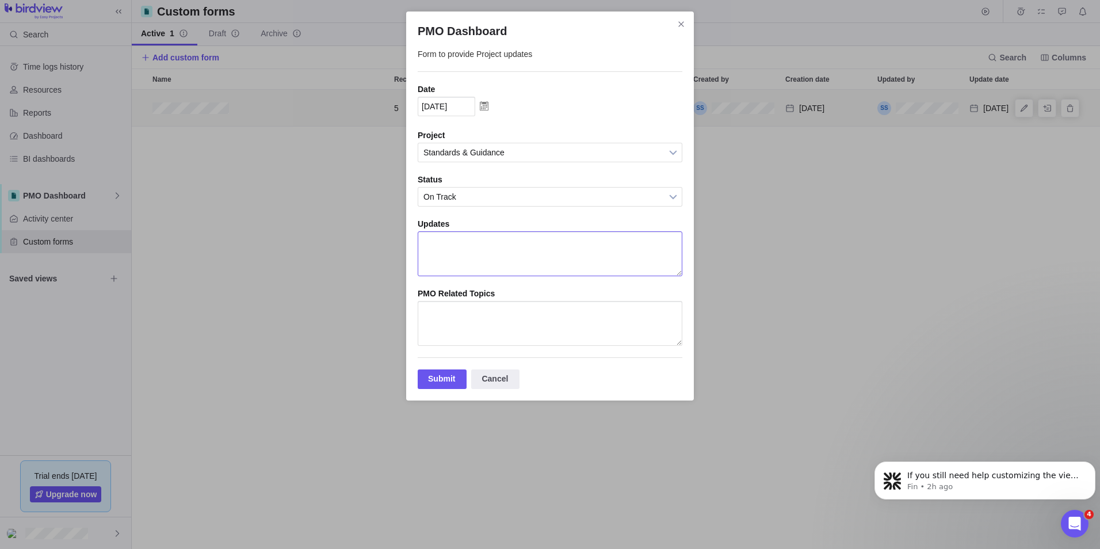
click at [460, 247] on textarea "PMO Dashboard" at bounding box center [550, 253] width 265 height 45
type textarea "test"
click at [468, 338] on textarea "PMO Dashboard" at bounding box center [550, 323] width 265 height 45
type textarea "e"
type textarea "test"
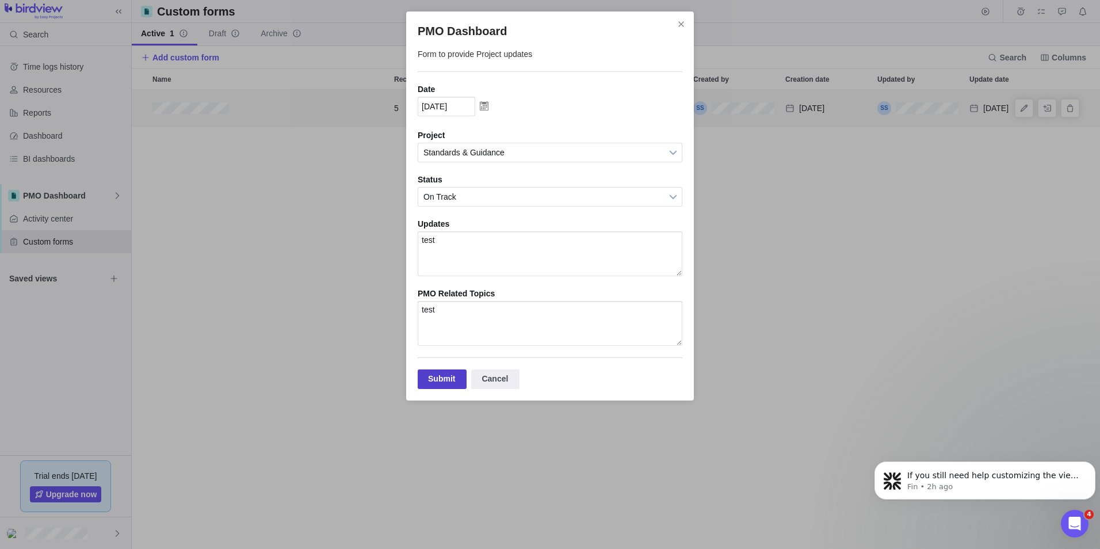
click at [439, 389] on div "Submit" at bounding box center [442, 379] width 49 height 20
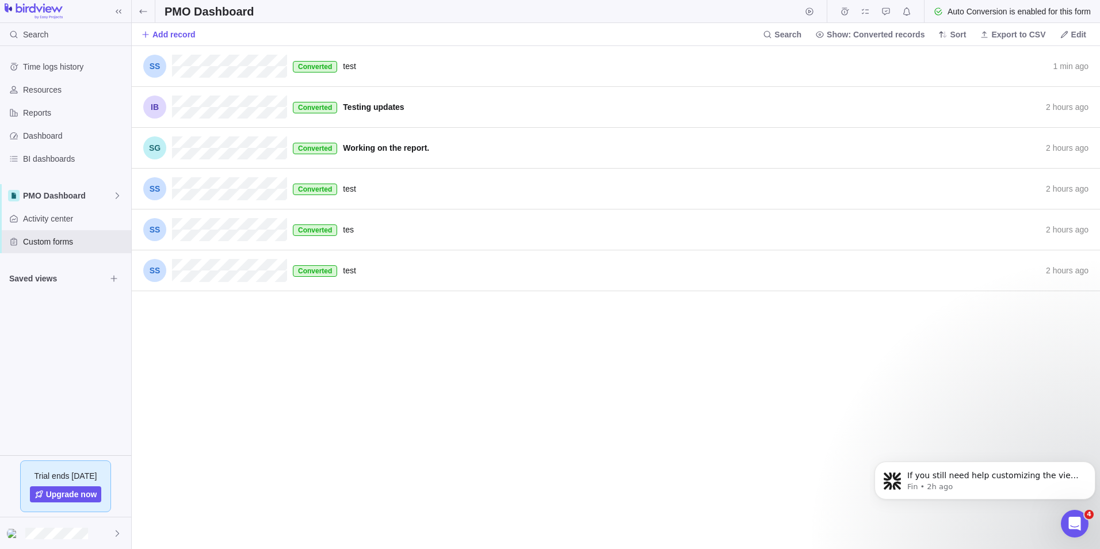
scroll to position [494, 960]
click at [302, 66] on span "Converted" at bounding box center [315, 66] width 34 height 9
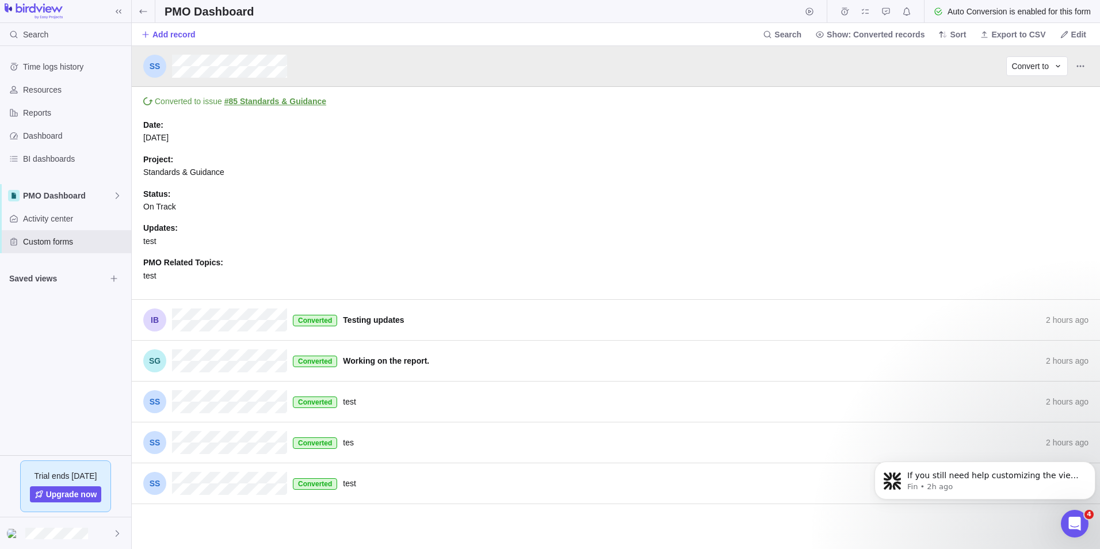
click at [282, 102] on link "#85 Standards & Guidance" at bounding box center [275, 101] width 102 height 9
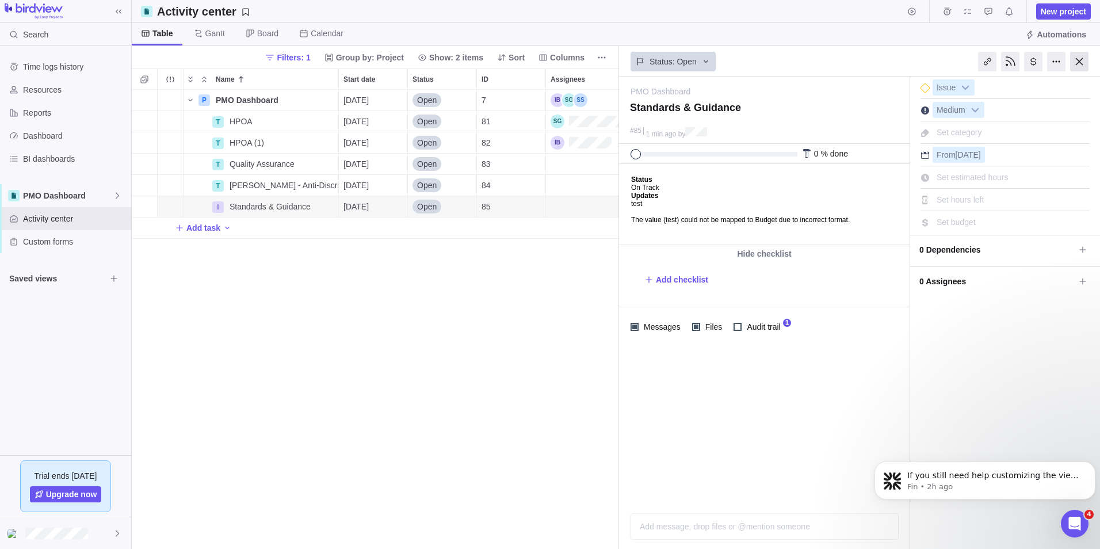
click at [1080, 65] on div at bounding box center [1079, 62] width 18 height 20
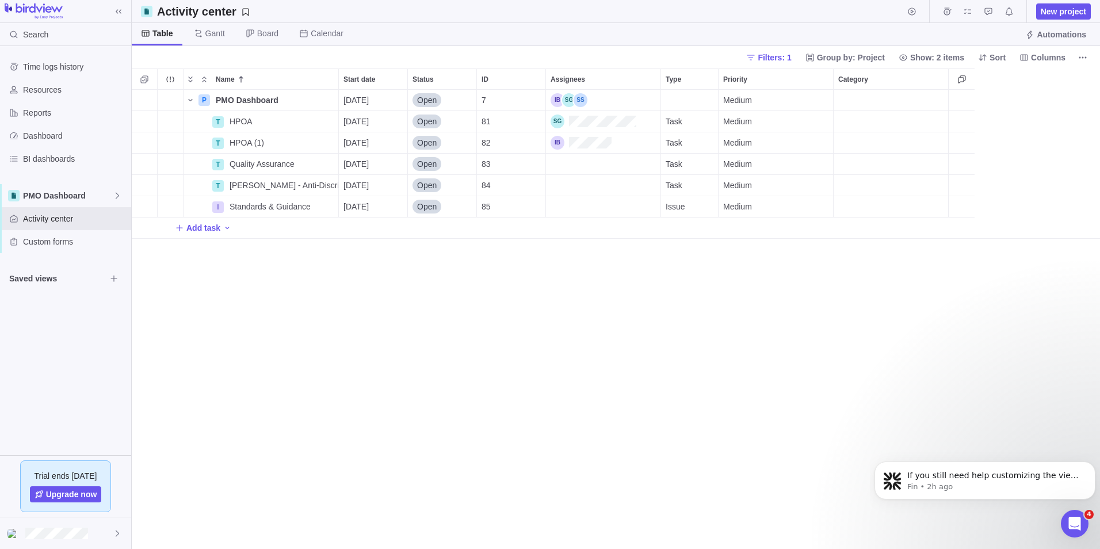
scroll to position [450, 960]
drag, startPoint x: 463, startPoint y: 81, endPoint x: 463, endPoint y: 93, distance: 11.5
click at [463, 89] on div "Status More actions" at bounding box center [442, 78] width 69 height 21
click at [463, 97] on div "Open" at bounding box center [442, 100] width 68 height 21
click at [72, 247] on body "Search Time logs history Resources Reports Dashboard BI dashboards PMO Dashboar…" at bounding box center [550, 274] width 1100 height 549
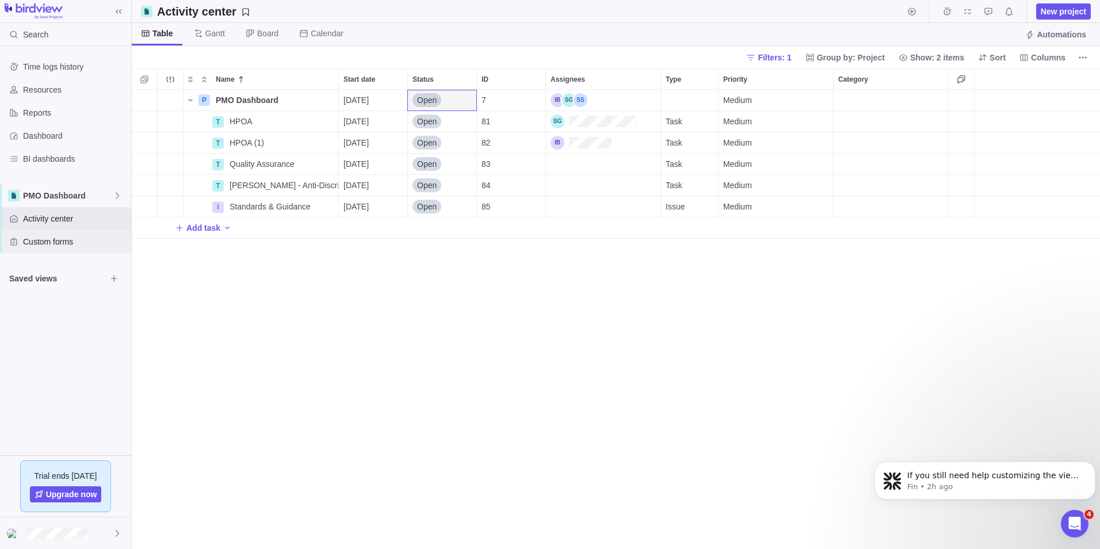
click at [72, 243] on span "Custom forms" at bounding box center [75, 242] width 104 height 12
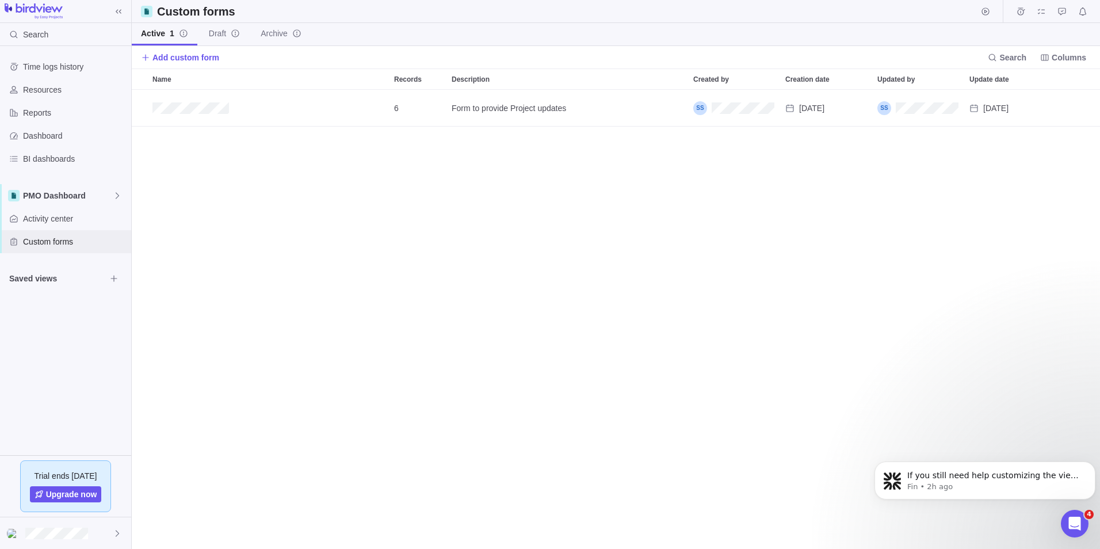
scroll to position [450, 960]
click at [1028, 105] on icon "Edit" at bounding box center [1023, 108] width 9 height 9
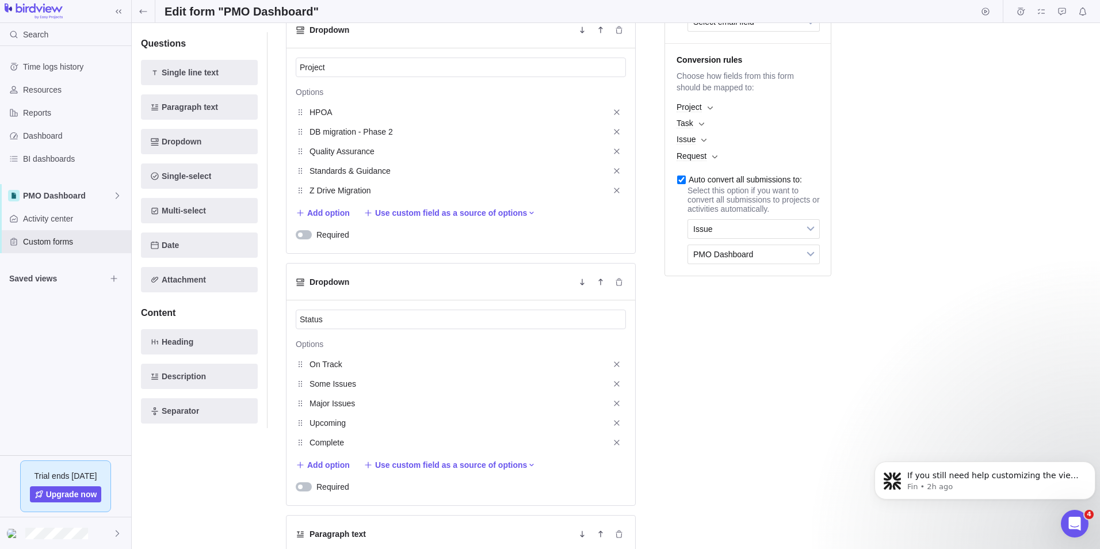
scroll to position [288, 0]
click at [752, 235] on span "Issue" at bounding box center [746, 225] width 106 height 18
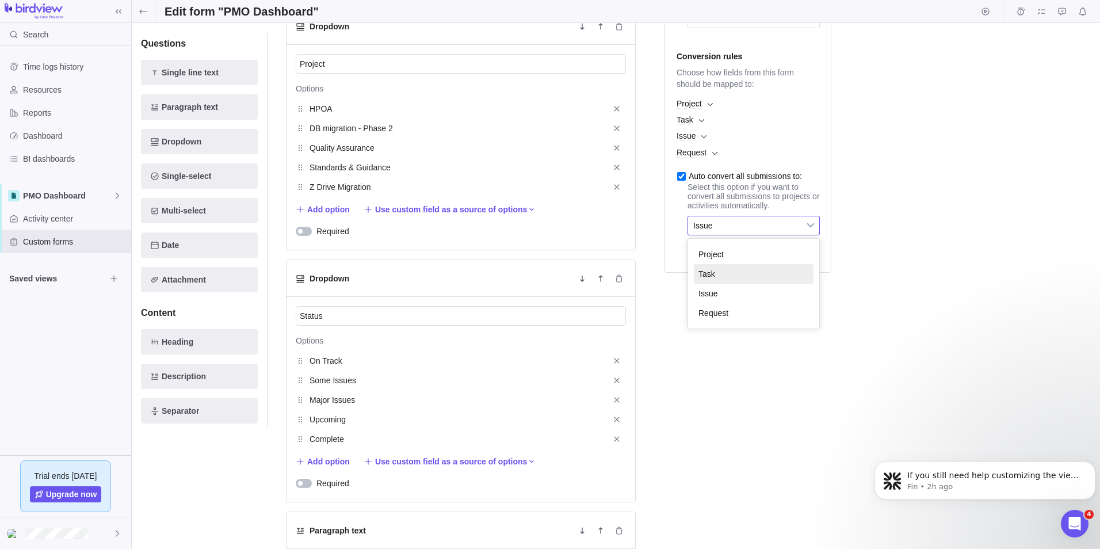
click at [740, 284] on li "Task" at bounding box center [754, 274] width 120 height 20
click at [742, 260] on span "PMO Dashboard" at bounding box center [746, 251] width 106 height 18
click at [698, 109] on span "Project" at bounding box center [689, 104] width 25 height 10
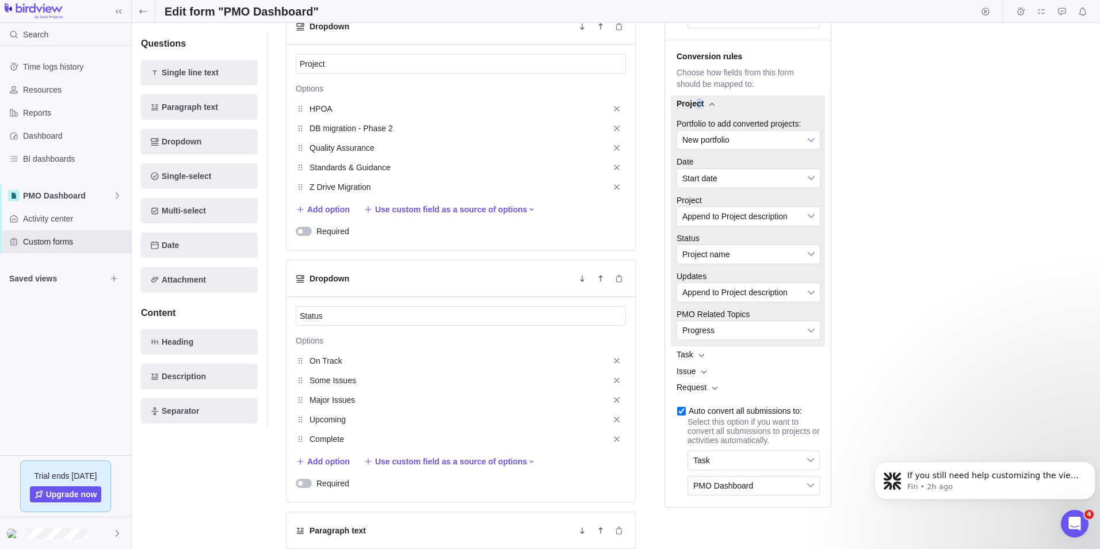
click at [699, 109] on span "Project" at bounding box center [690, 104] width 27 height 10
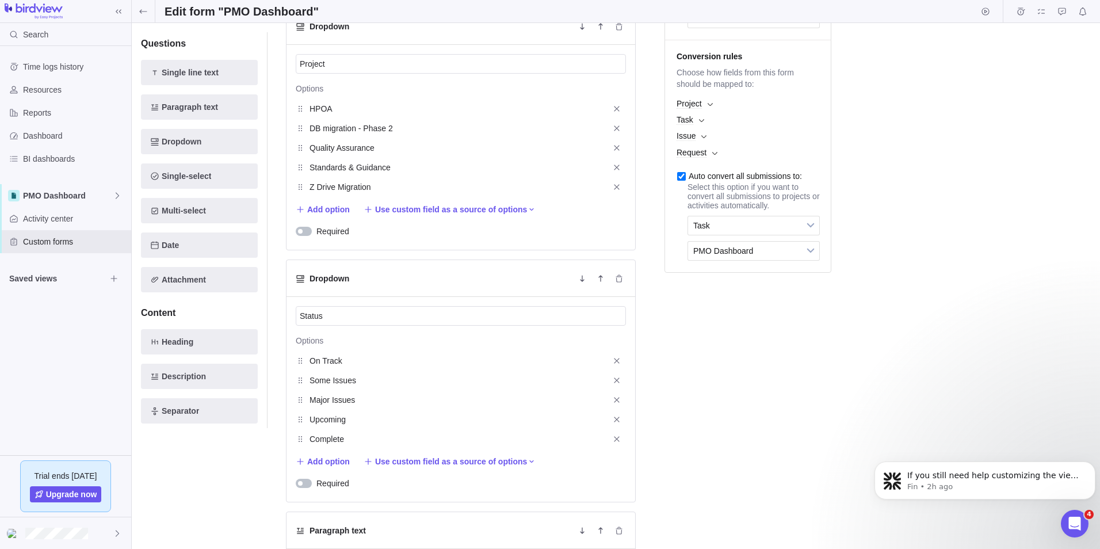
click at [675, 181] on label "Auto convert all submissions to:" at bounding box center [739, 171] width 137 height 18
click at [677, 181] on input "Auto convert all submissions to:" at bounding box center [681, 176] width 9 height 9
checkbox input "false"
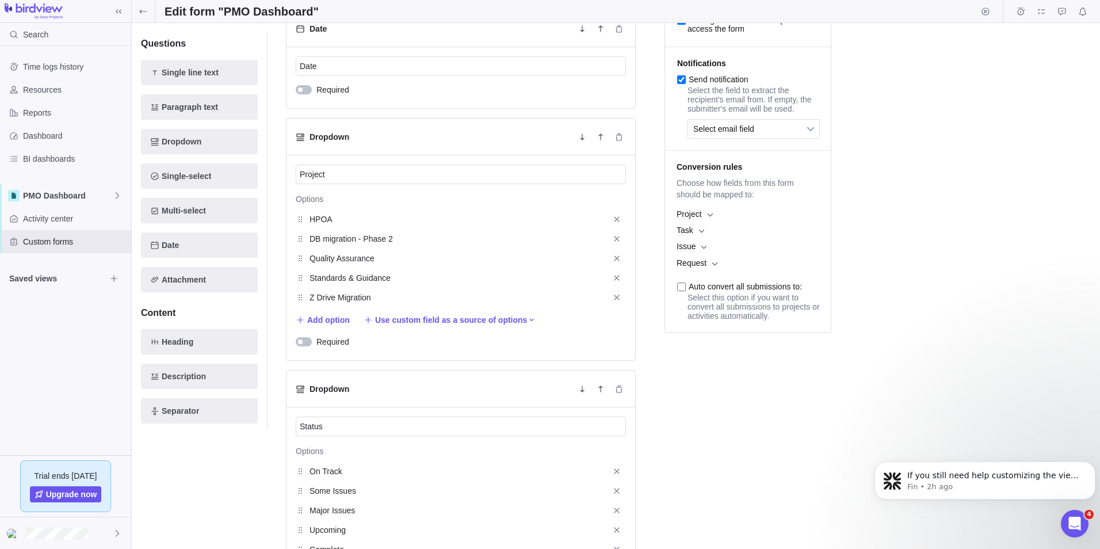
scroll to position [173, 0]
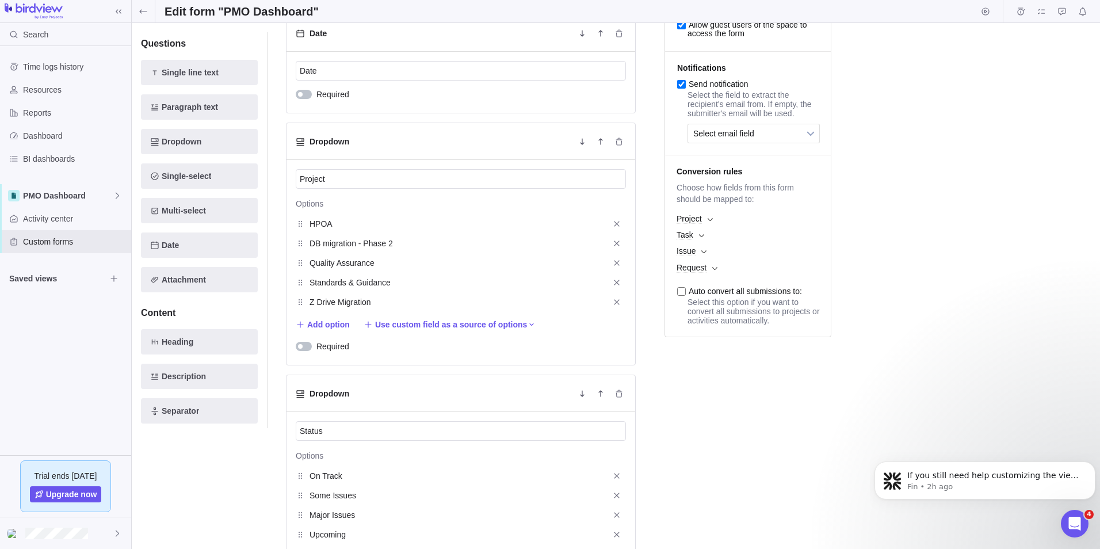
click at [708, 221] on b at bounding box center [710, 219] width 5 height 4
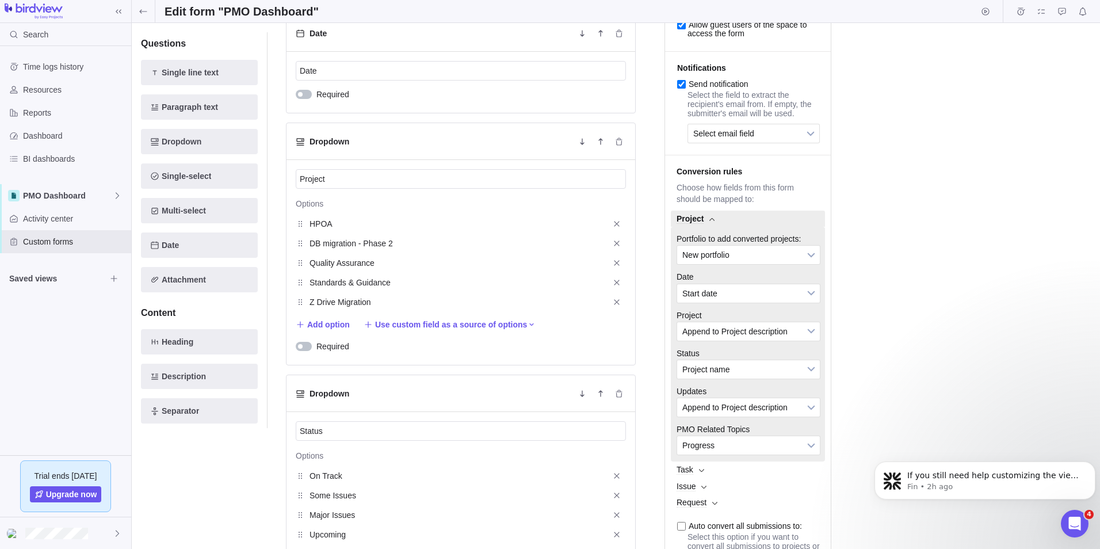
click at [906, 243] on div "Save changes Discard changes Duplicate this form Archive Delete Draft Active Pr…" at bounding box center [616, 113] width 950 height 507
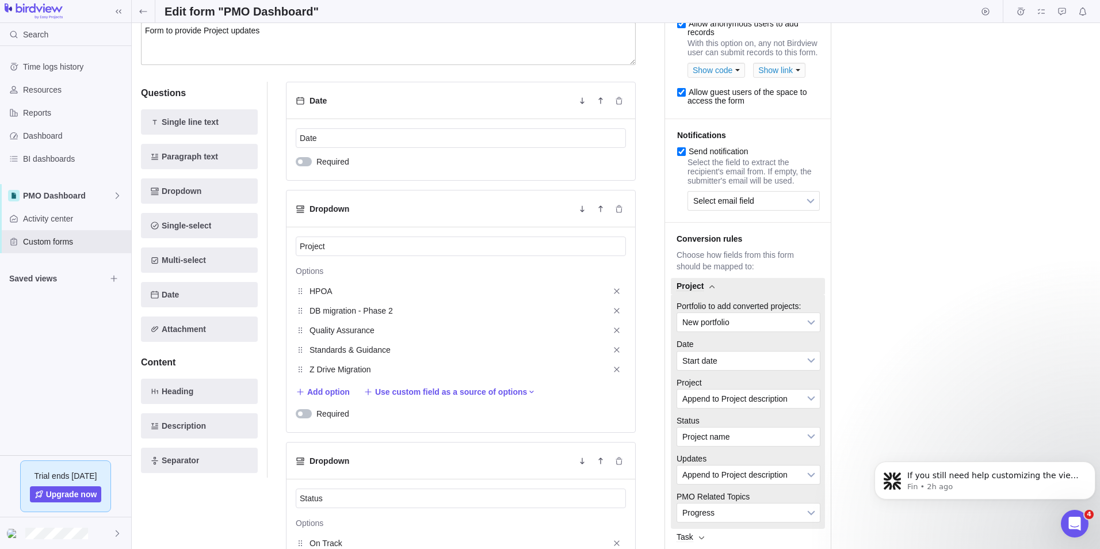
scroll to position [0, 0]
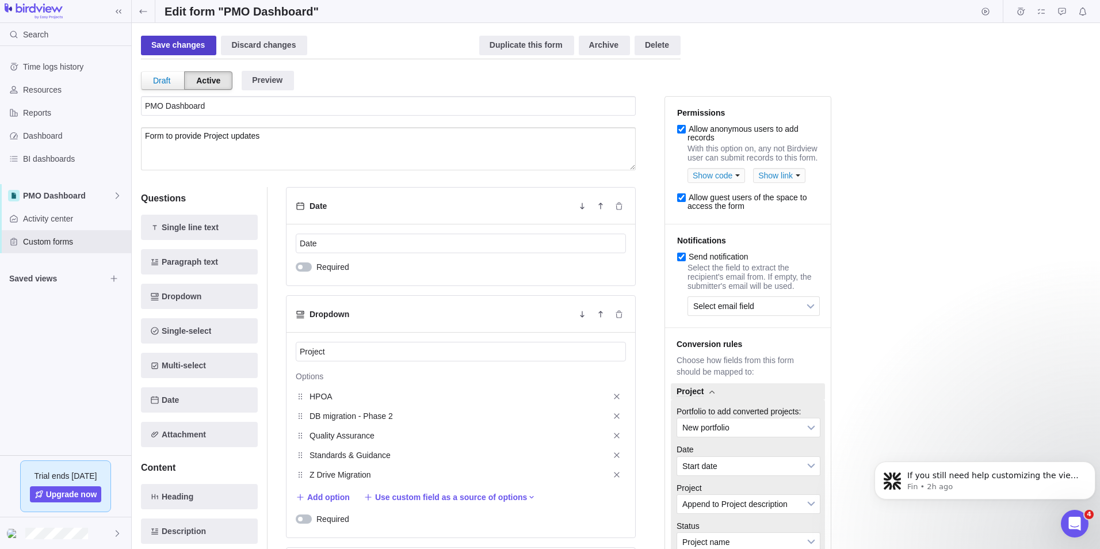
click at [165, 49] on div "Save changes" at bounding box center [178, 46] width 75 height 20
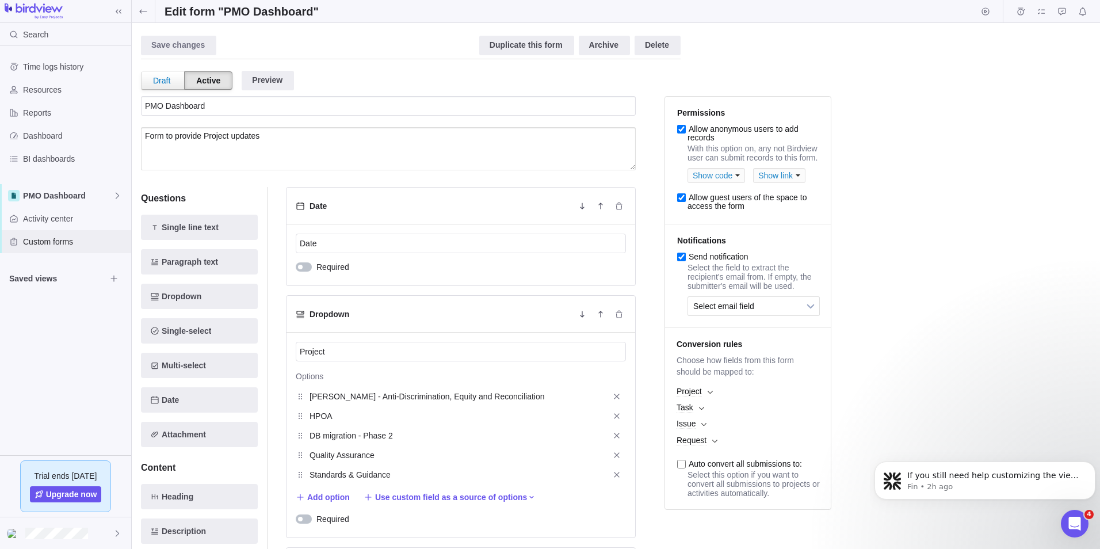
click at [63, 240] on span "Custom forms" at bounding box center [75, 242] width 104 height 12
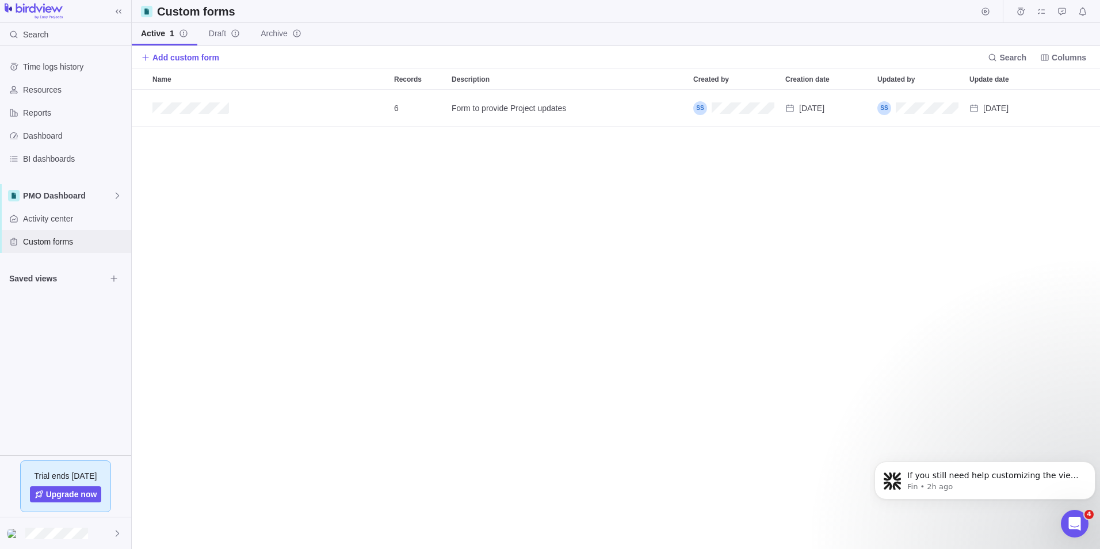
scroll to position [450, 960]
click at [1043, 107] on icon "Add record" at bounding box center [1046, 108] width 9 height 9
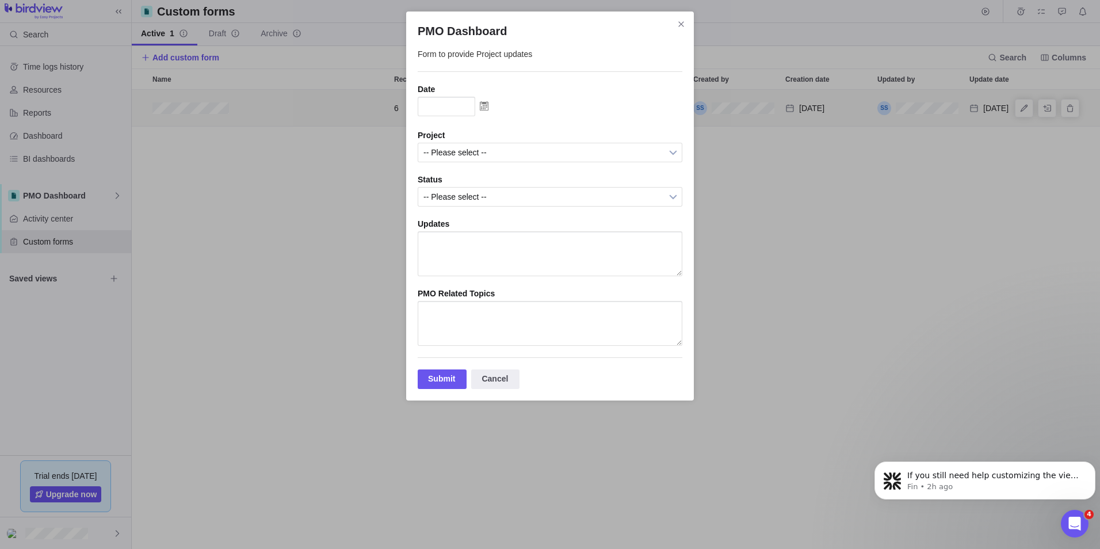
click at [487, 109] on img "PMO Dashboard" at bounding box center [484, 106] width 18 height 18
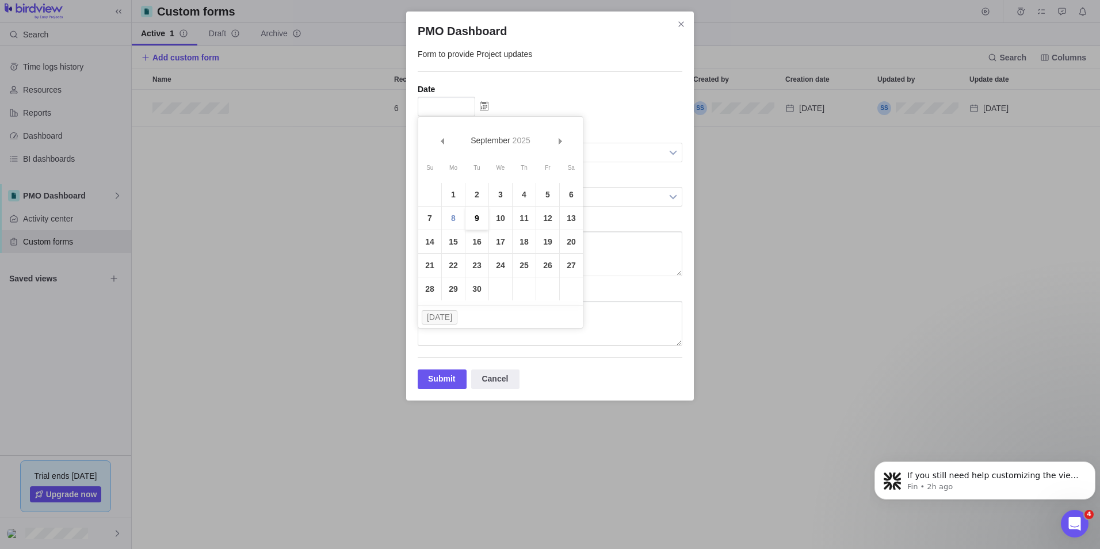
click at [481, 213] on link "9" at bounding box center [476, 218] width 23 height 23
type input "09/09/2025"
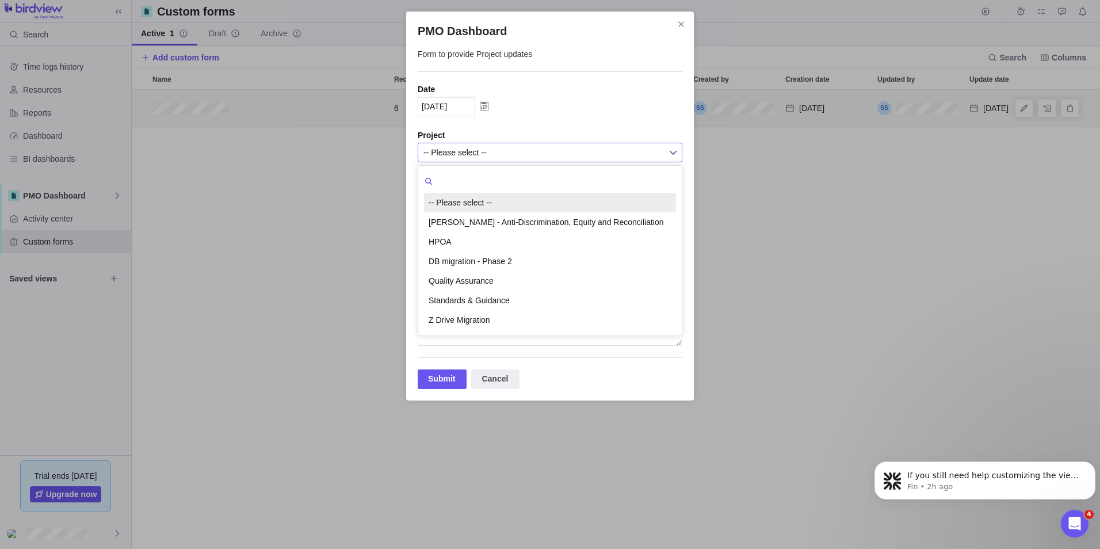
click at [461, 145] on span "-- Please select --" at bounding box center [542, 152] width 238 height 18
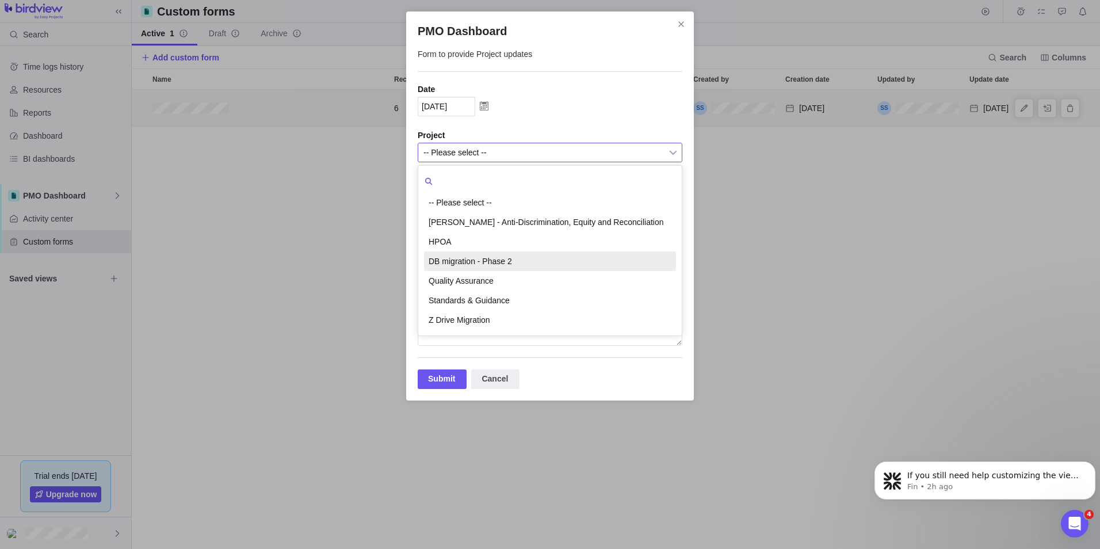
click at [467, 255] on li "DB migration - Phase 2" at bounding box center [550, 261] width 252 height 20
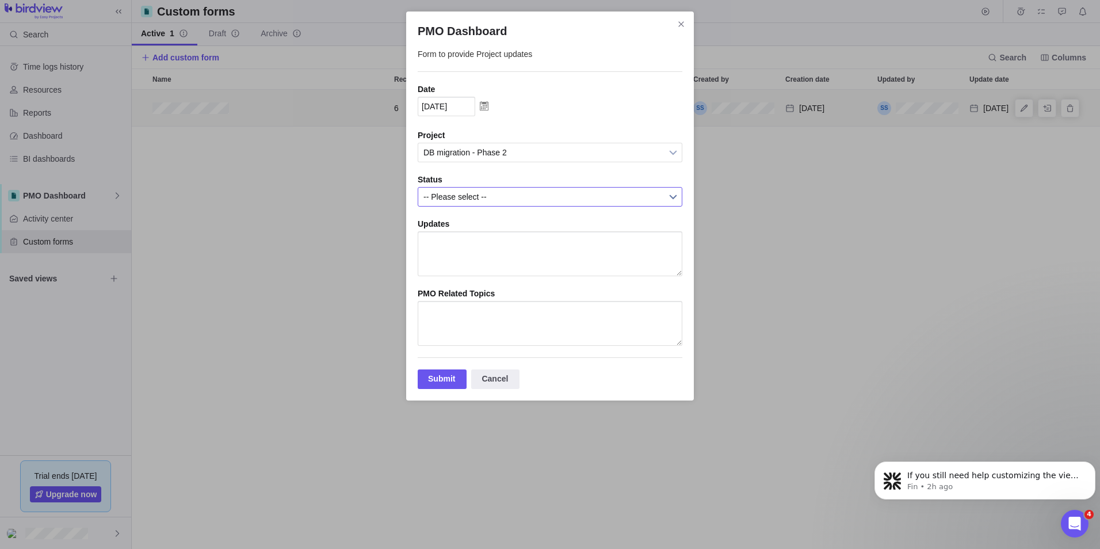
click at [456, 196] on span "-- Please select --" at bounding box center [542, 197] width 238 height 18
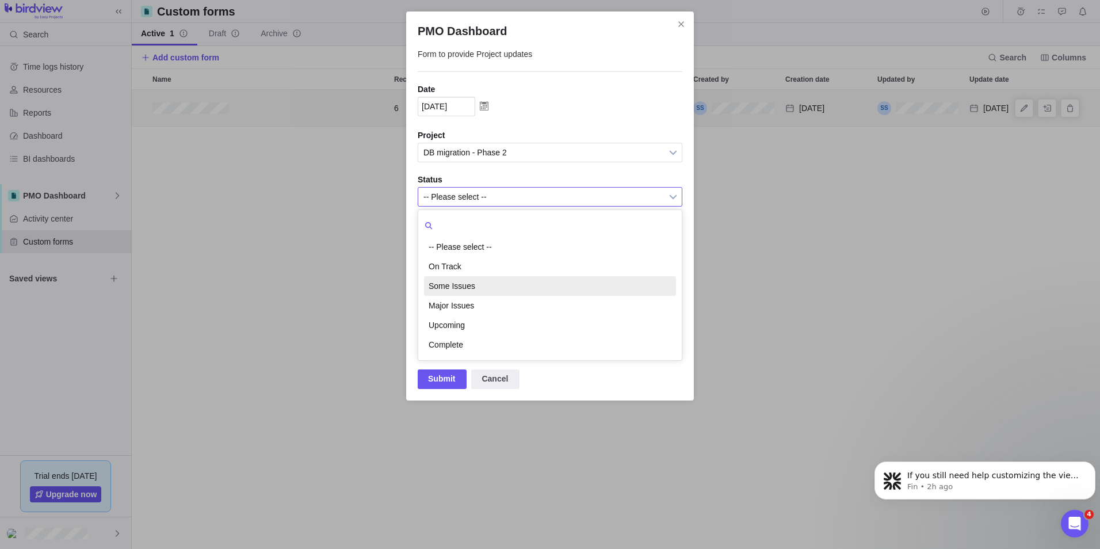
click at [460, 286] on li "Some Issues" at bounding box center [550, 286] width 252 height 20
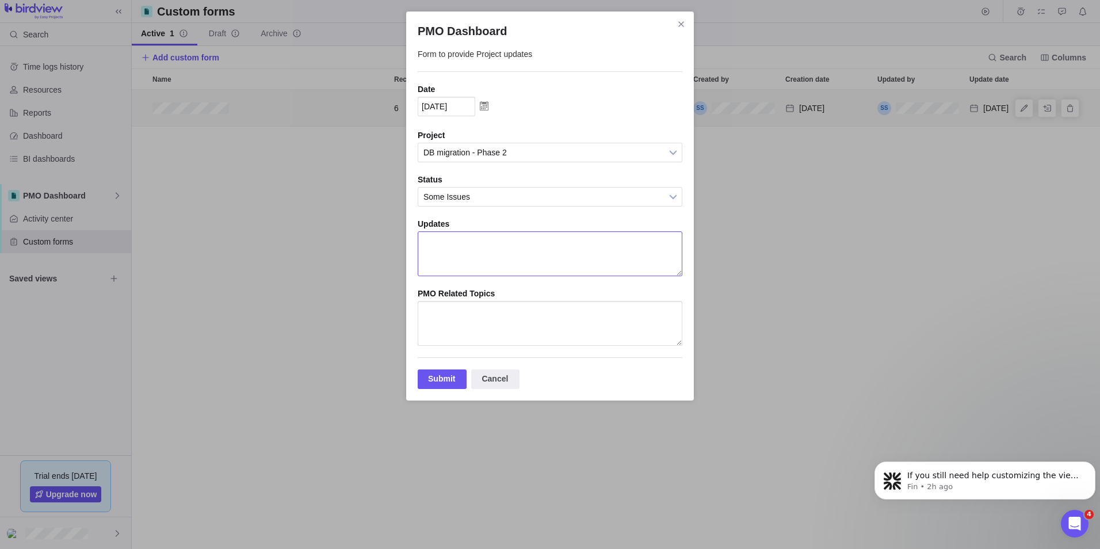
click at [466, 259] on textarea "PMO Dashboard" at bounding box center [550, 253] width 265 height 45
type textarea "test"
click at [434, 337] on textarea "PMO Dashboard" at bounding box center [550, 323] width 265 height 45
type textarea "test"
click at [428, 389] on div "Submit" at bounding box center [442, 379] width 49 height 20
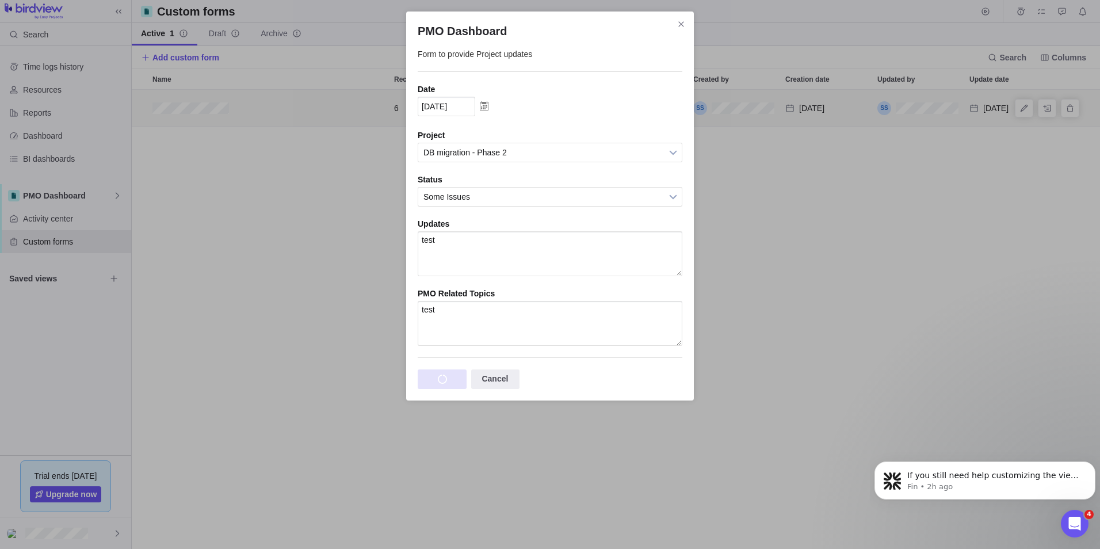
scroll to position [0, 0]
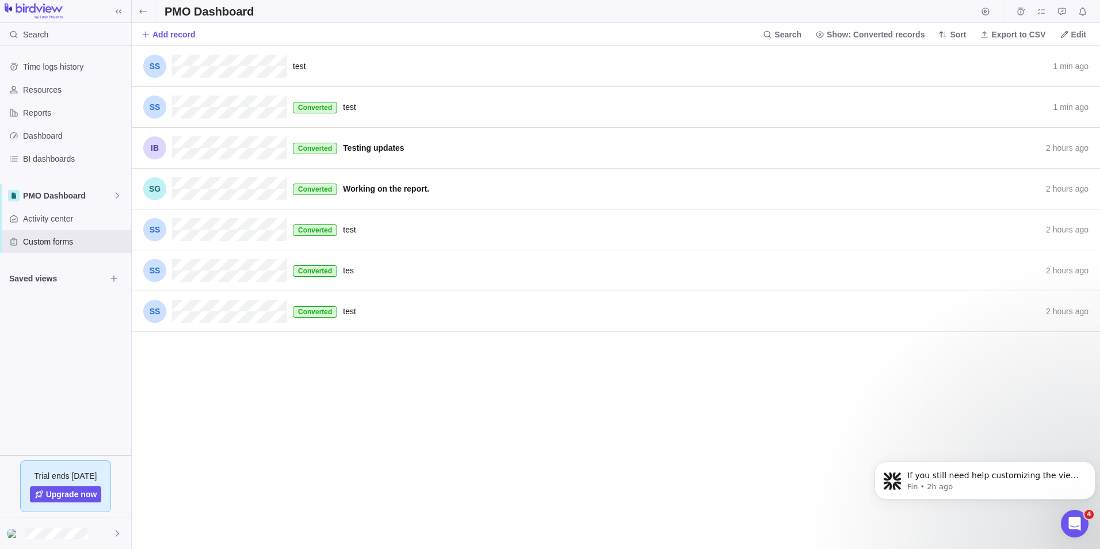
scroll to position [494, 960]
click at [299, 64] on span "test" at bounding box center [299, 66] width 13 height 9
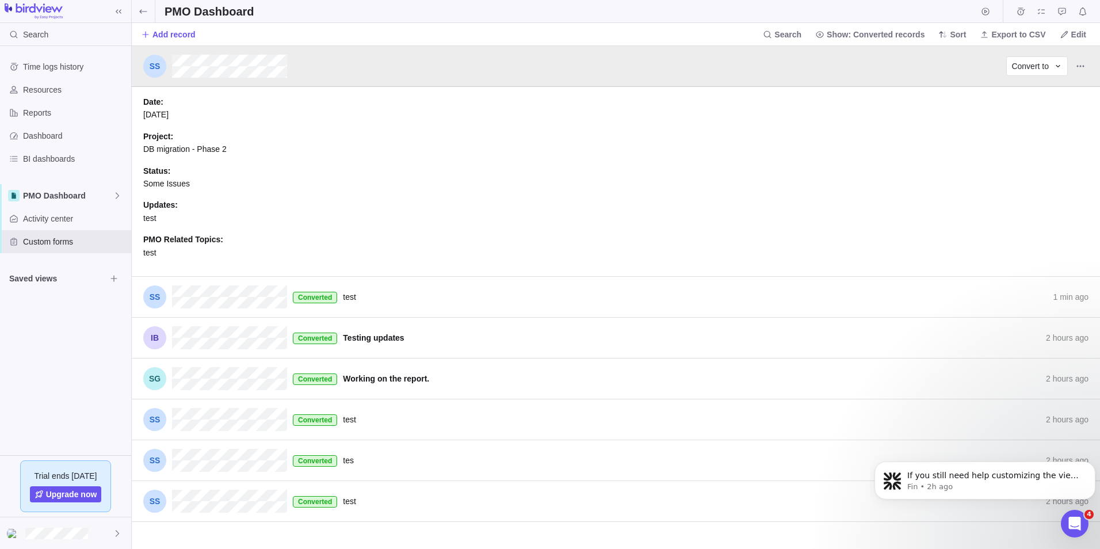
click at [299, 64] on div "1 min ago Convert to" at bounding box center [616, 66] width 968 height 41
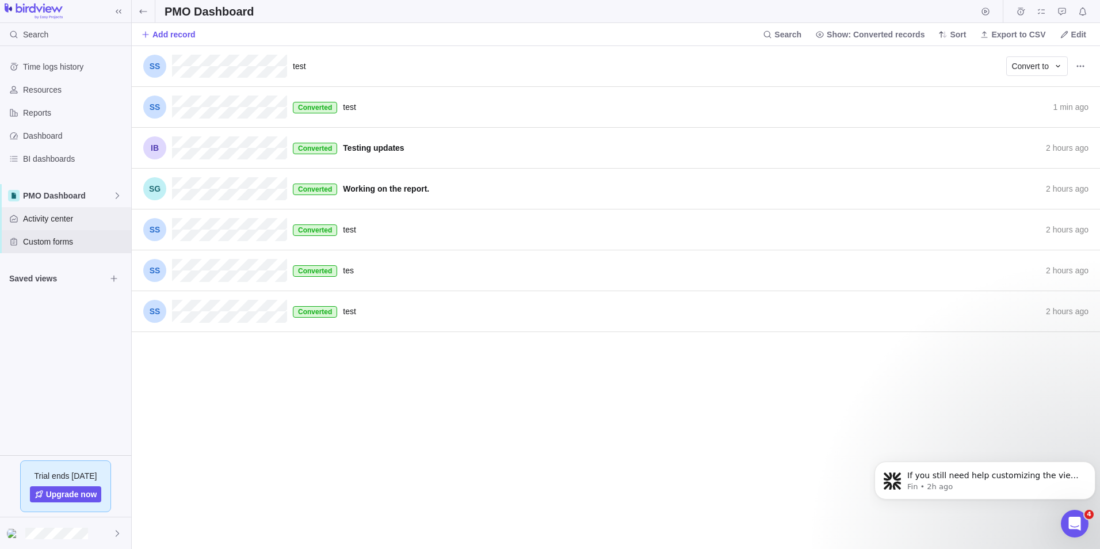
click at [59, 218] on span "Activity center" at bounding box center [75, 219] width 104 height 12
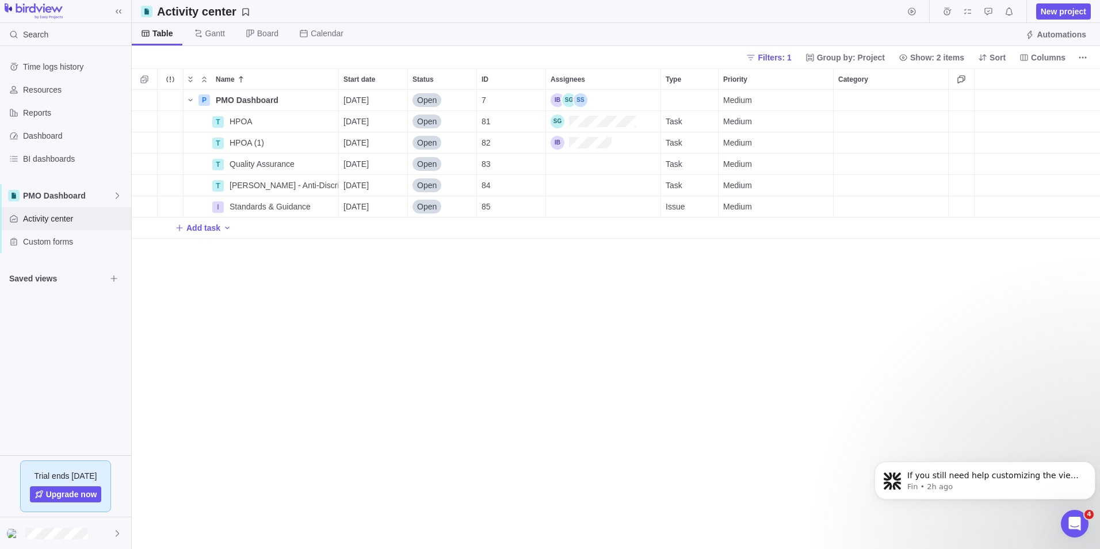
scroll to position [450, 960]
click at [215, 228] on span "Add task" at bounding box center [203, 228] width 34 height 12
click at [63, 199] on body "Search Time logs history Resources Reports Dashboard BI dashboards PMO Dashboar…" at bounding box center [550, 274] width 1100 height 549
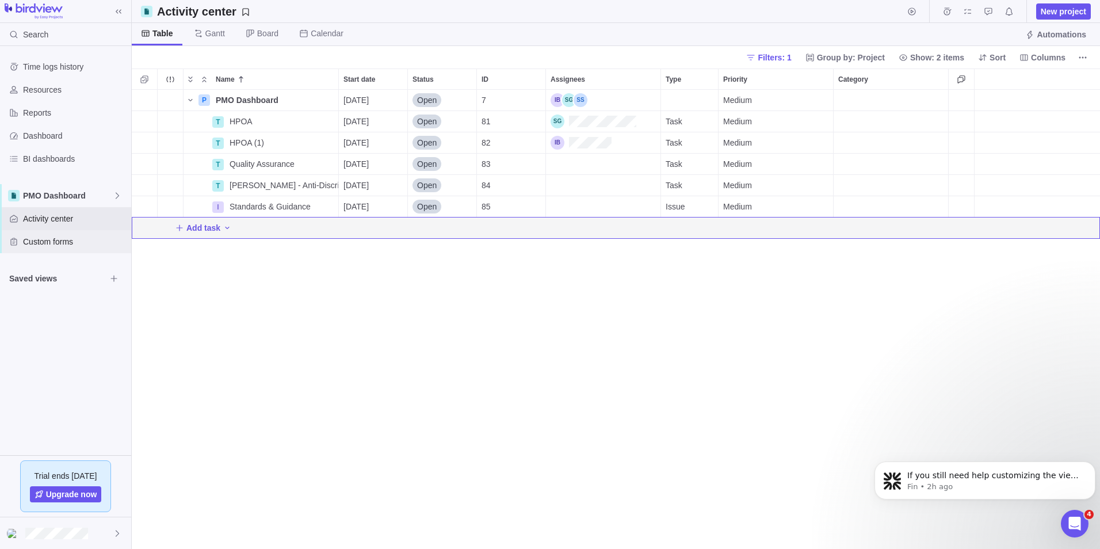
click at [59, 236] on span "Custom forms" at bounding box center [75, 242] width 104 height 12
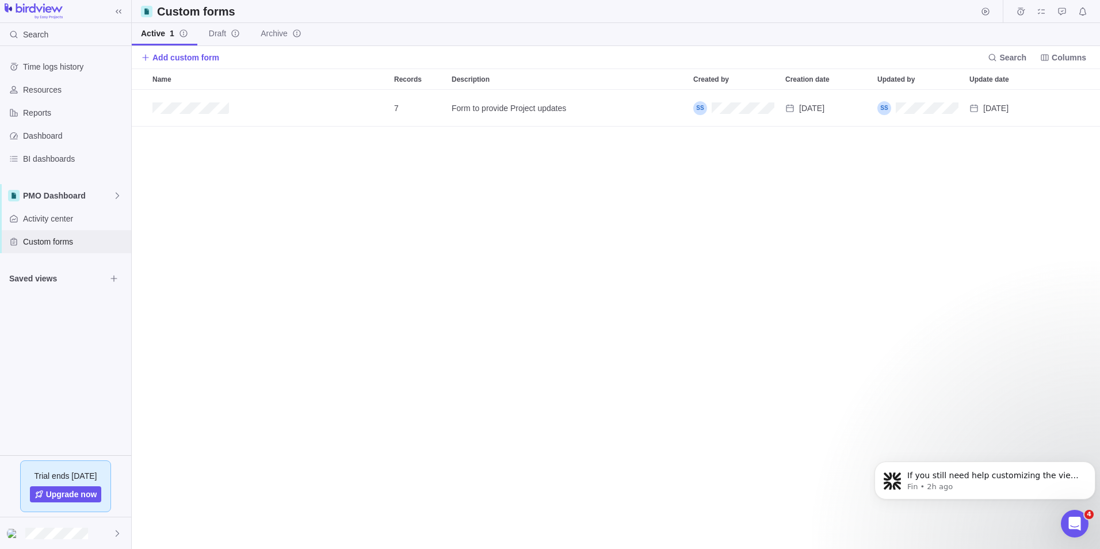
scroll to position [450, 960]
click at [1018, 108] on span "Edit" at bounding box center [1024, 108] width 16 height 16
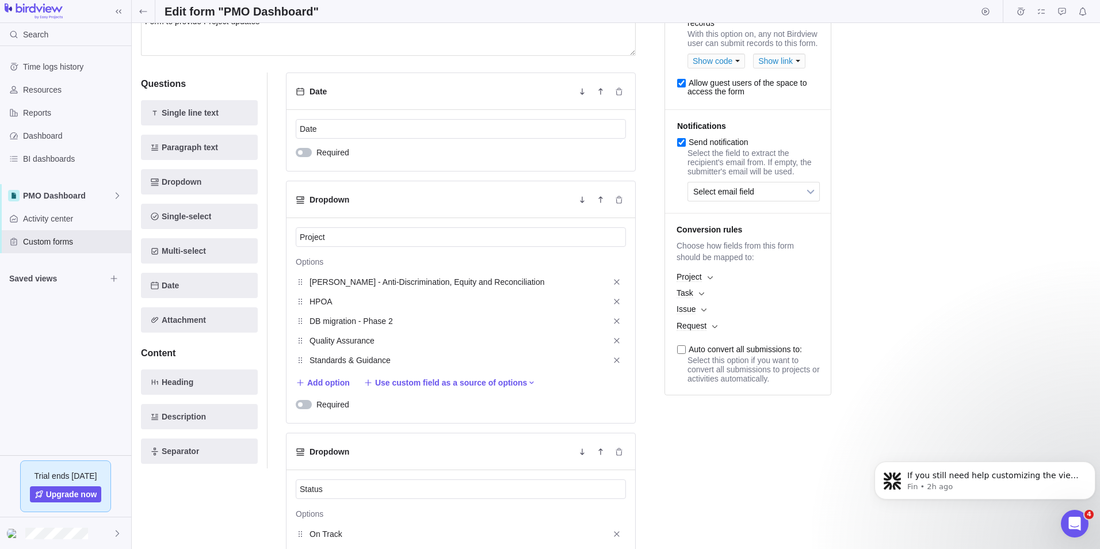
scroll to position [115, 0]
click at [682, 353] on input "Auto convert all submissions to:" at bounding box center [681, 349] width 9 height 9
checkbox input "true"
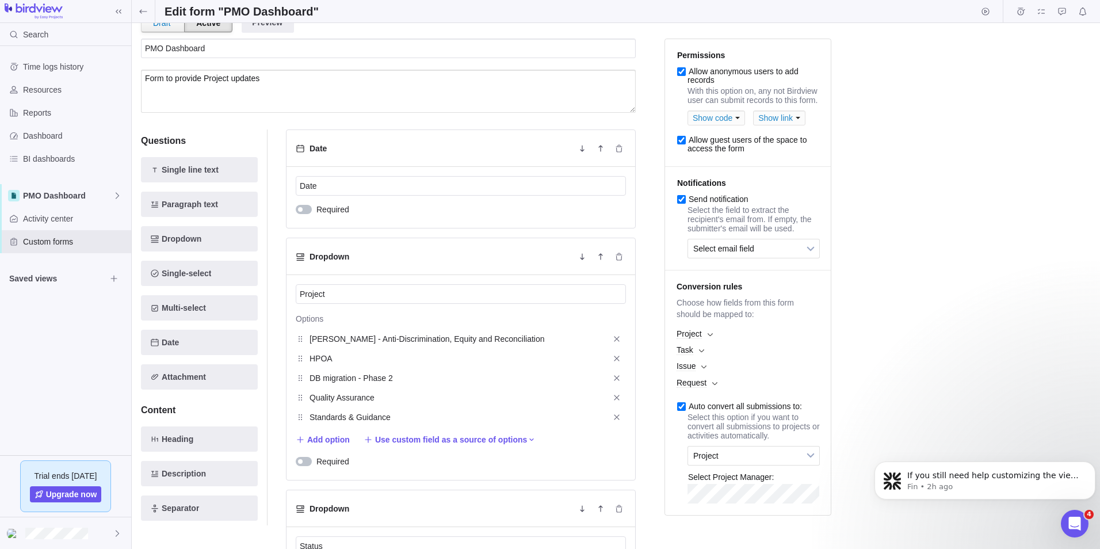
scroll to position [0, 0]
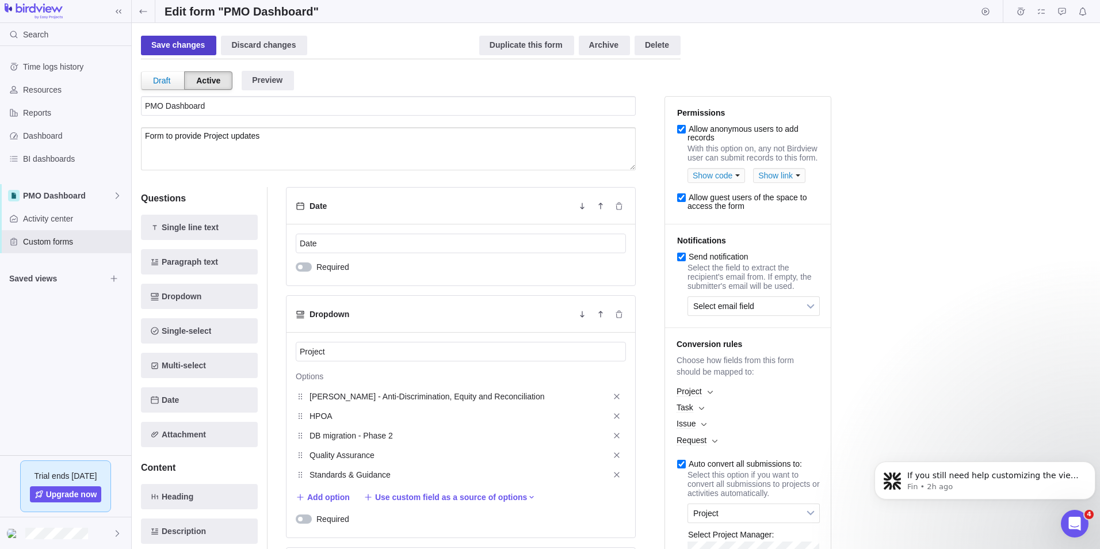
click at [169, 44] on div "Save changes" at bounding box center [178, 46] width 75 height 20
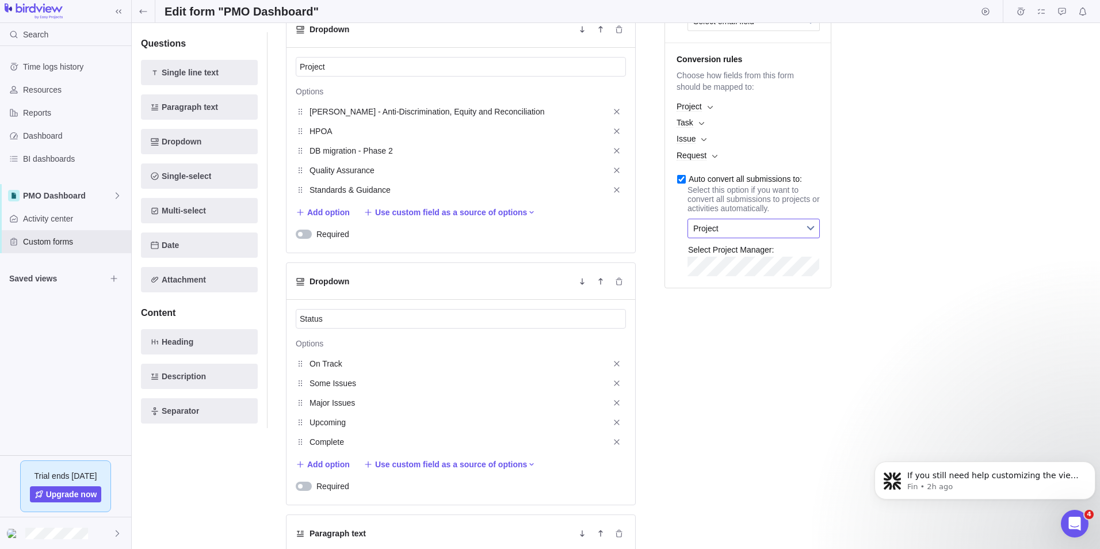
click at [775, 238] on span "Project" at bounding box center [746, 228] width 106 height 18
click at [756, 286] on li "Task" at bounding box center [754, 277] width 120 height 20
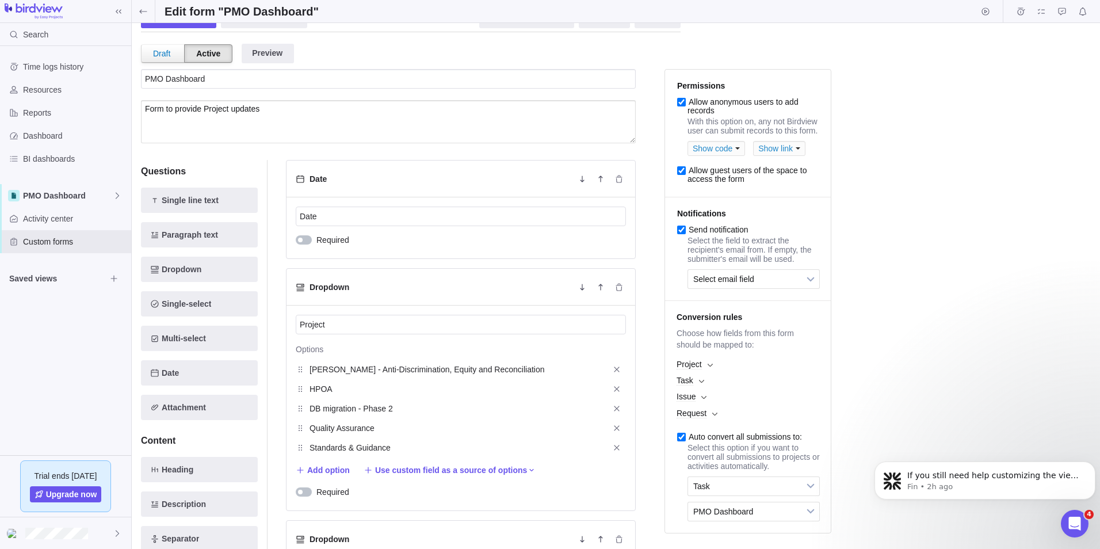
scroll to position [0, 0]
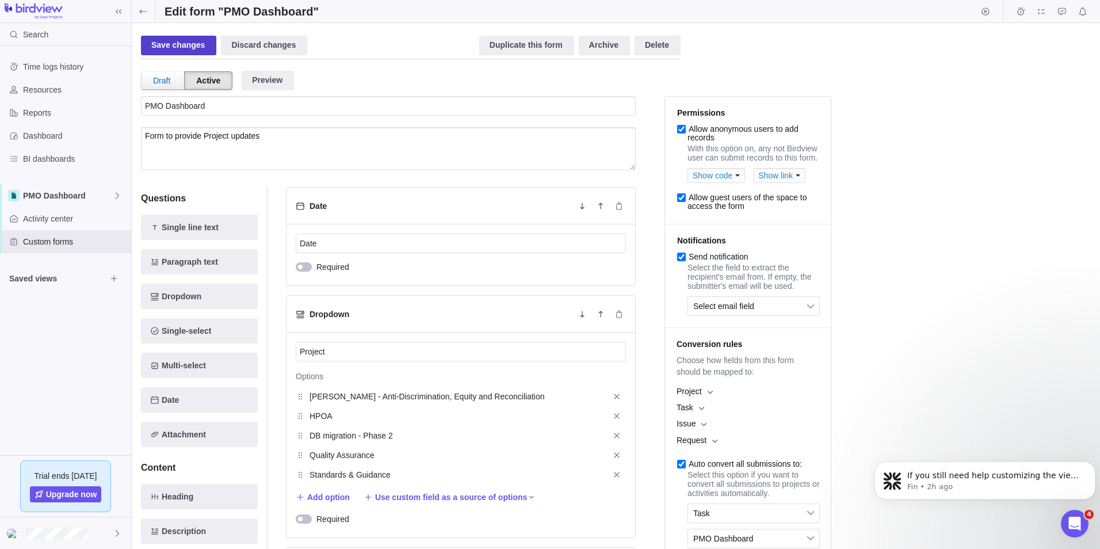
click at [169, 46] on div "Save changes" at bounding box center [178, 46] width 75 height 20
